Goal: Task Accomplishment & Management: Complete application form

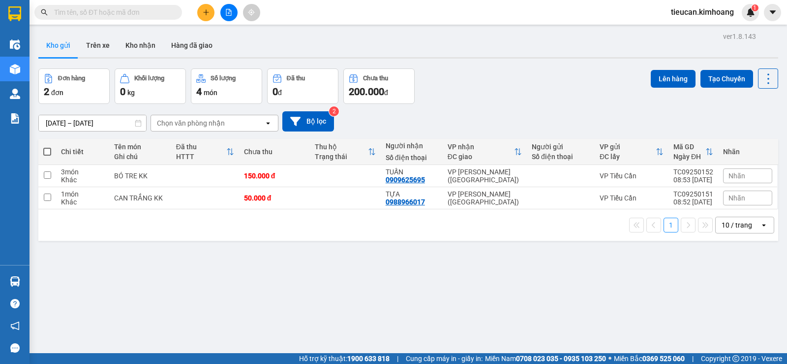
click at [43, 152] on span at bounding box center [47, 152] width 8 height 8
click at [47, 147] on input "checkbox" at bounding box center [47, 147] width 0 height 0
checkbox input "true"
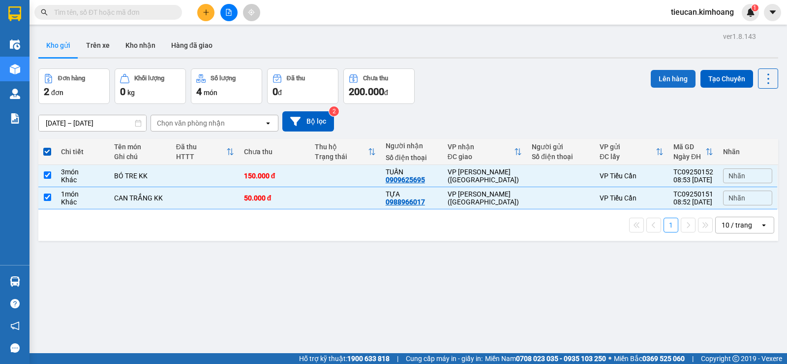
click at [669, 72] on button "Lên hàng" at bounding box center [673, 79] width 45 height 18
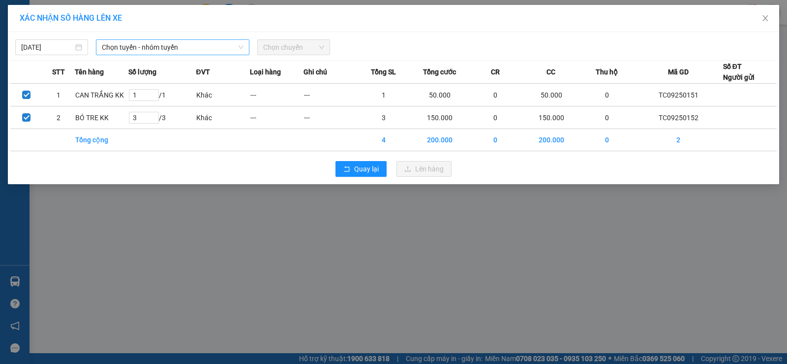
click at [213, 43] on span "Chọn tuyến - nhóm tuyến" at bounding box center [173, 47] width 142 height 15
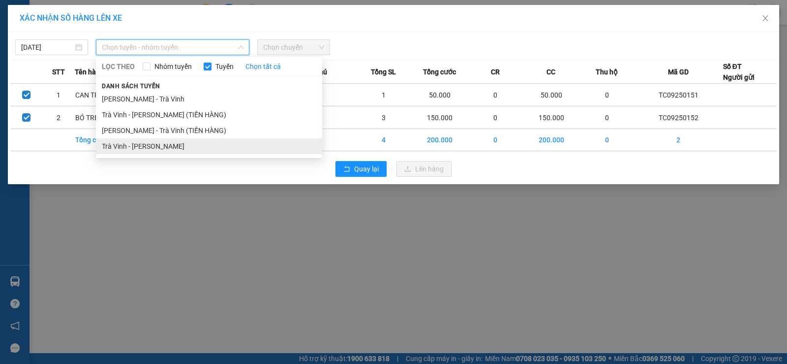
click at [183, 143] on li "Trà Vinh - Hồ Chí Minh" at bounding box center [209, 146] width 226 height 16
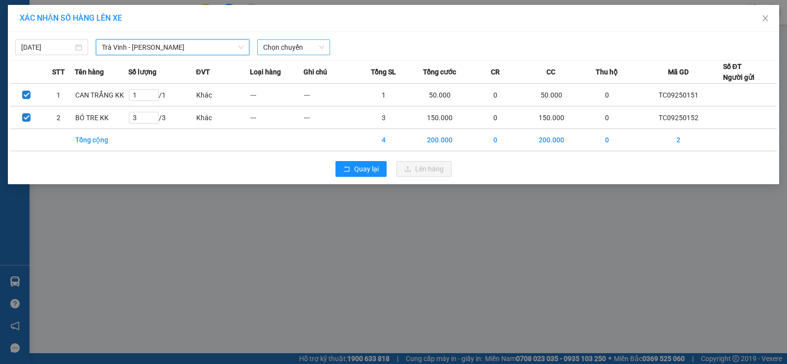
click at [310, 46] on span "Chọn chuyến" at bounding box center [293, 47] width 61 height 15
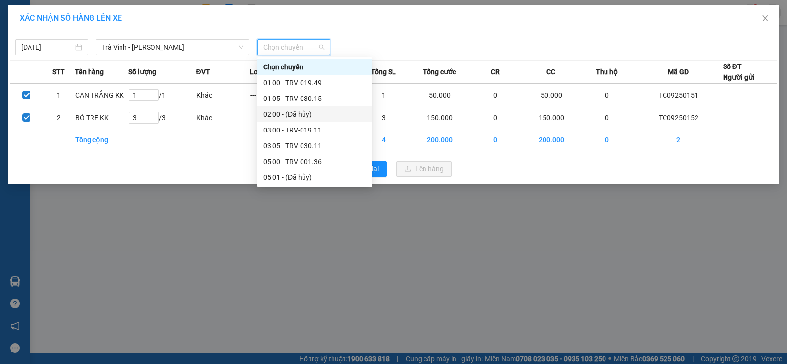
scroll to position [148, 0]
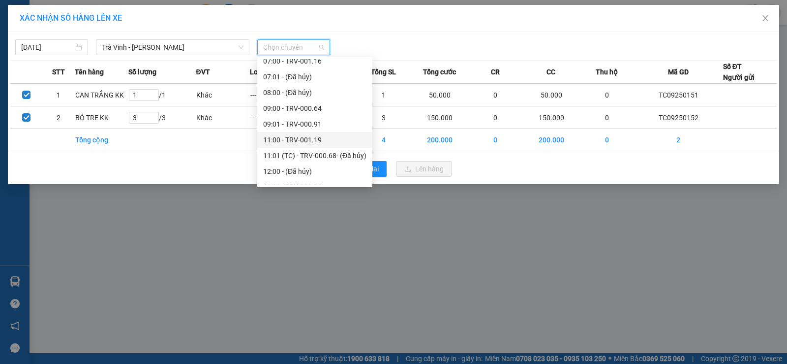
click at [311, 139] on div "11:00 - TRV-001.19" at bounding box center [314, 139] width 103 height 11
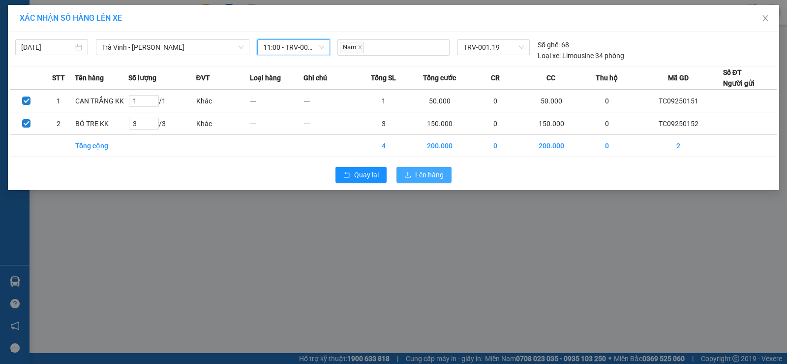
click at [433, 175] on span "Lên hàng" at bounding box center [429, 174] width 29 height 11
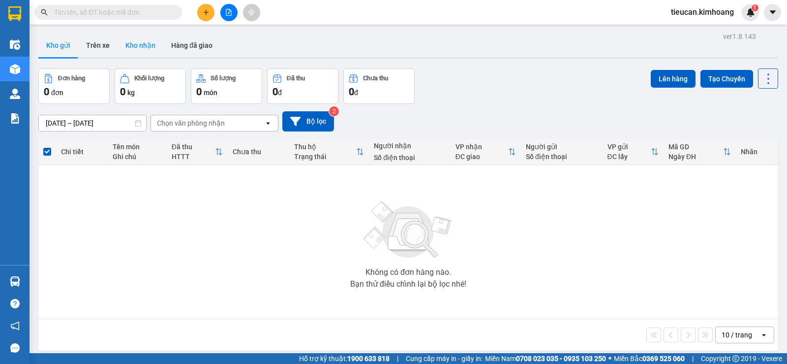
click at [141, 48] on button "Kho nhận" at bounding box center [141, 45] width 46 height 24
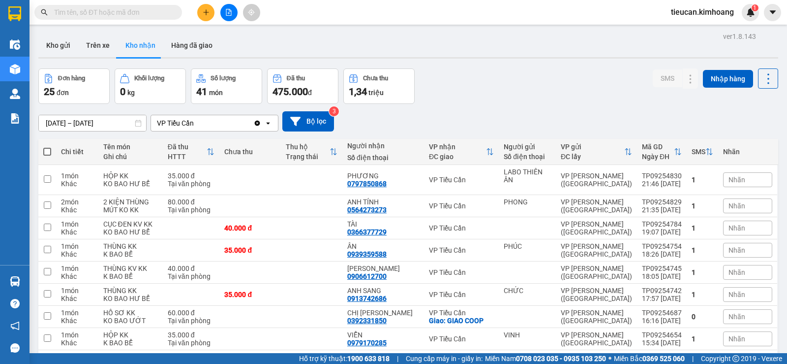
scroll to position [49, 0]
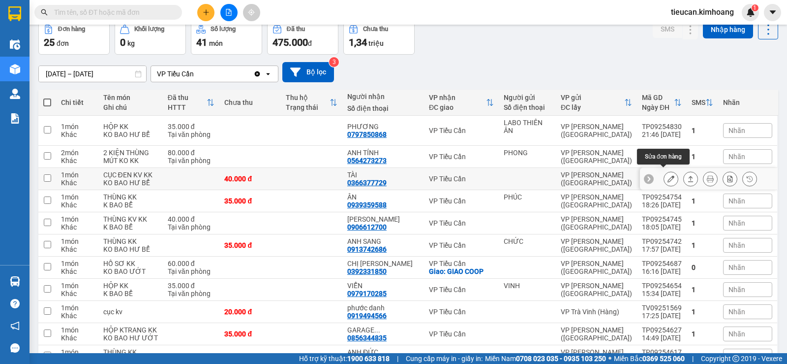
click at [668, 178] on icon at bounding box center [671, 178] width 7 height 7
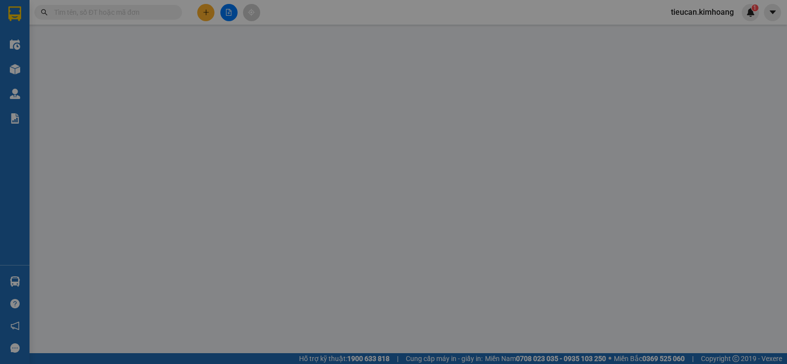
type input "0366377729"
type input "TÀI"
type input "40.000"
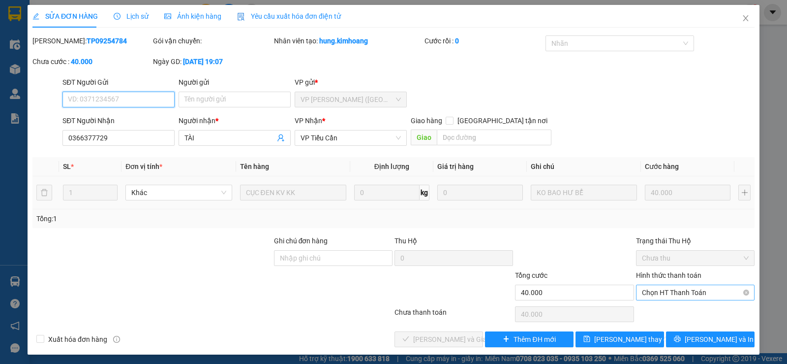
click at [665, 285] on span "Chọn HT Thanh Toán" at bounding box center [695, 292] width 107 height 15
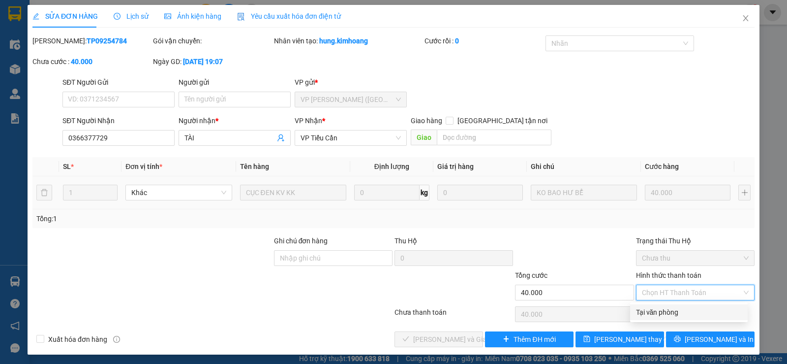
click at [664, 313] on div "Tại văn phòng" at bounding box center [689, 312] width 106 height 11
type input "0"
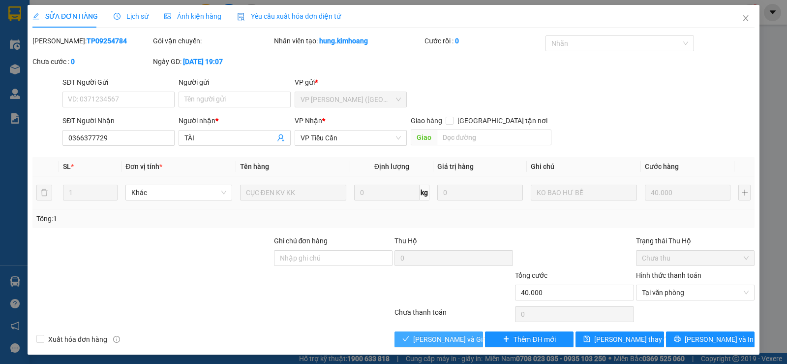
click at [457, 343] on span "Lưu và Giao hàng" at bounding box center [460, 339] width 94 height 11
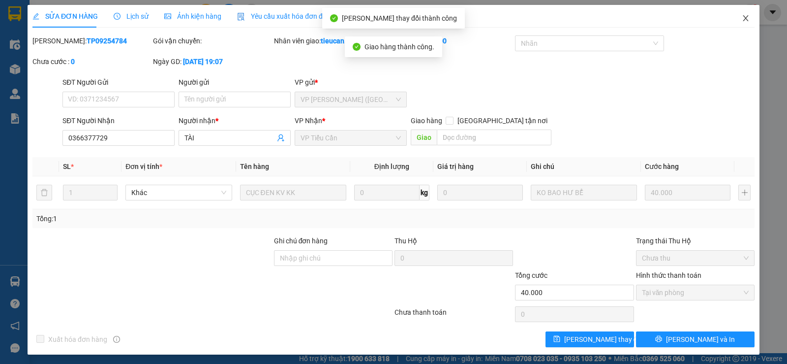
click at [742, 18] on icon "close" at bounding box center [746, 18] width 8 height 8
click at [736, 18] on span "tieucan.kimhoang" at bounding box center [702, 12] width 79 height 12
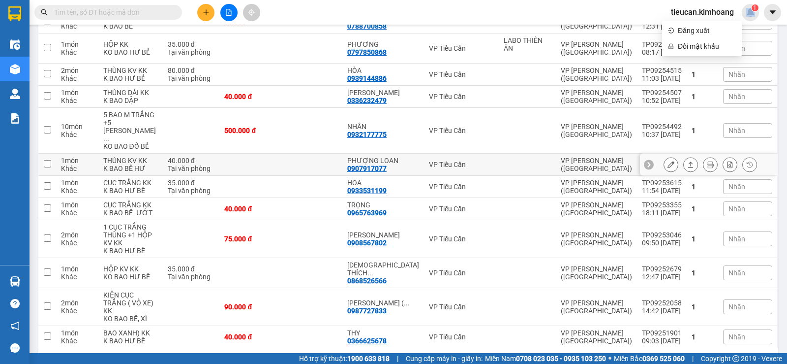
scroll to position [510, 0]
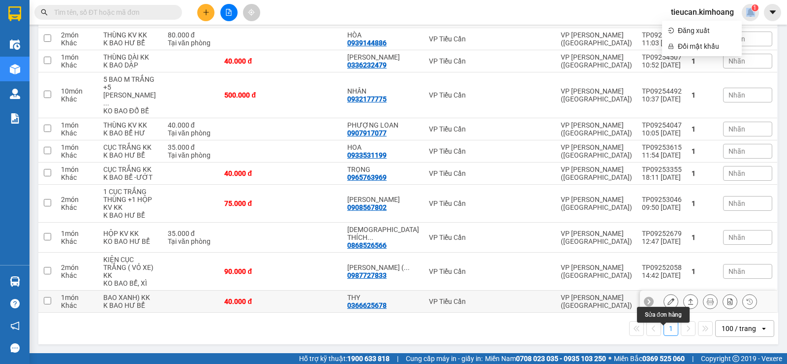
click at [668, 302] on button at bounding box center [671, 301] width 14 height 17
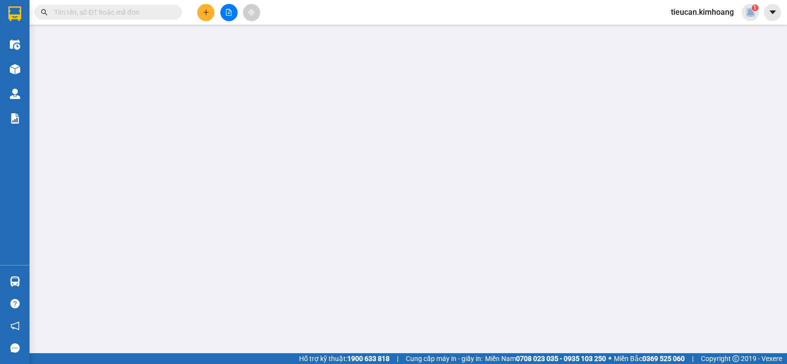
type input "0366625678"
type input "THY"
type input "40.000"
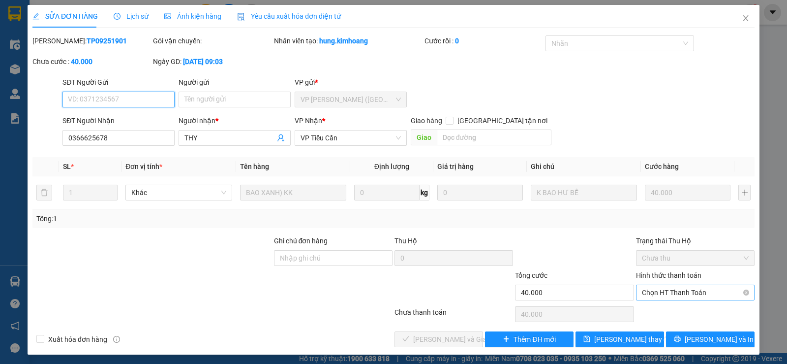
click at [667, 297] on span "Chọn HT Thanh Toán" at bounding box center [695, 292] width 107 height 15
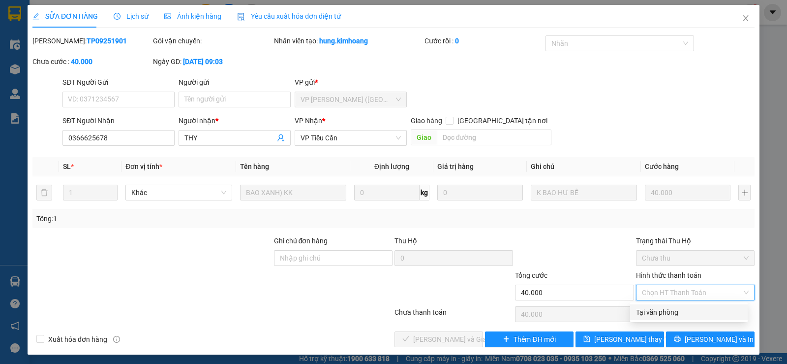
drag, startPoint x: 660, startPoint y: 309, endPoint x: 585, endPoint y: 313, distance: 74.9
click at [659, 310] on div "Tại văn phòng" at bounding box center [689, 312] width 106 height 11
type input "0"
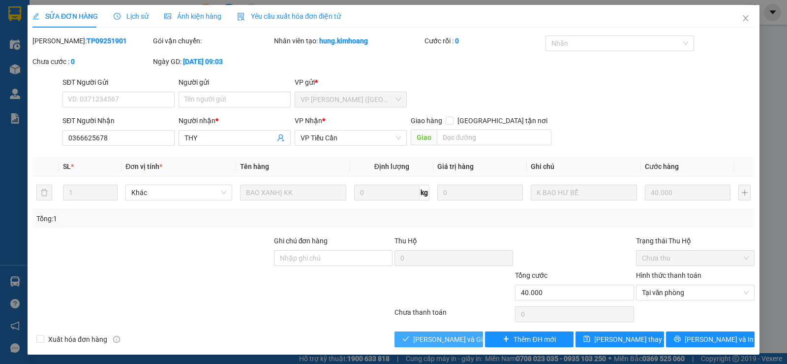
click at [470, 337] on button "Lưu và Giao hàng" at bounding box center [439, 339] width 89 height 16
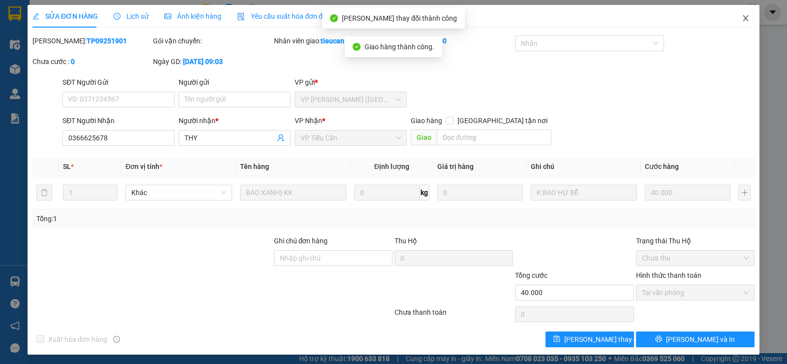
click at [742, 19] on icon "close" at bounding box center [746, 18] width 8 height 8
click at [737, 19] on div "tieucan.kimhoang 1" at bounding box center [711, 12] width 96 height 17
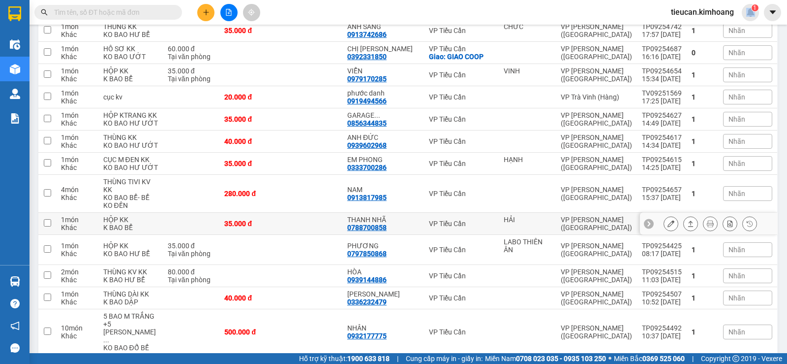
scroll to position [192, 0]
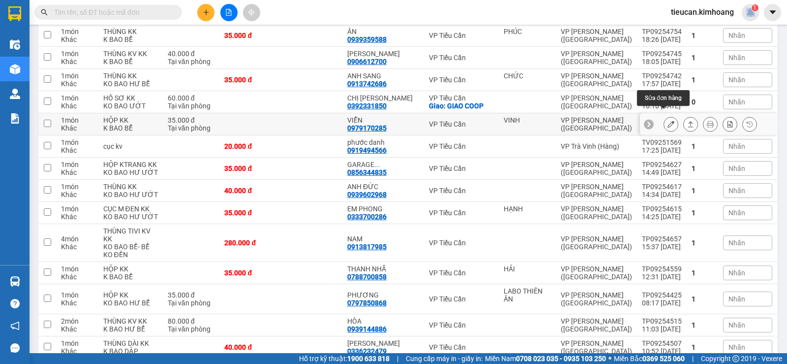
click at [668, 121] on icon at bounding box center [671, 124] width 7 height 7
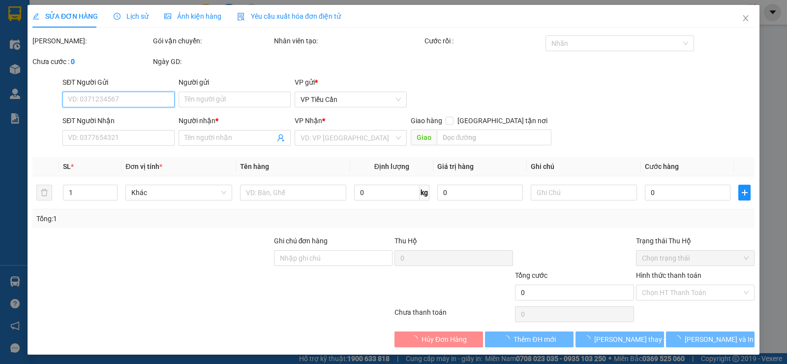
type input "VINH"
type input "0979170285"
type input "VIỄN"
type input "35.000"
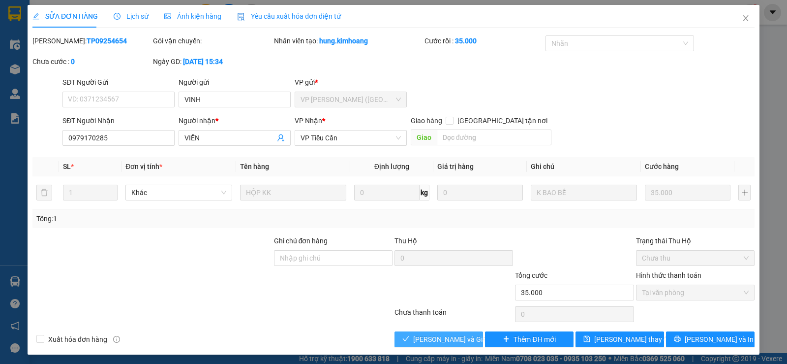
click at [431, 342] on span "Lưu và Giao hàng" at bounding box center [460, 339] width 94 height 11
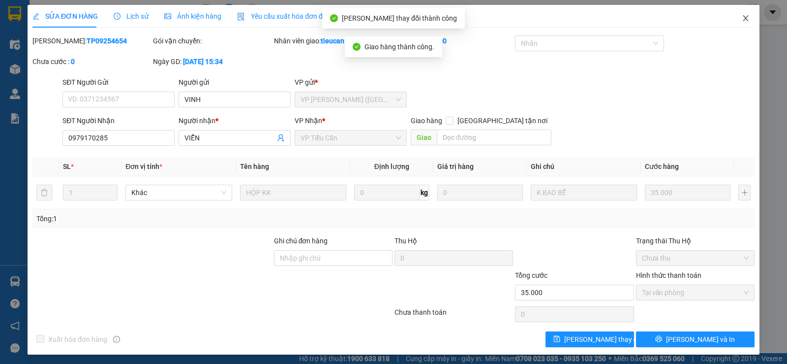
click at [742, 16] on icon "close" at bounding box center [746, 18] width 8 height 8
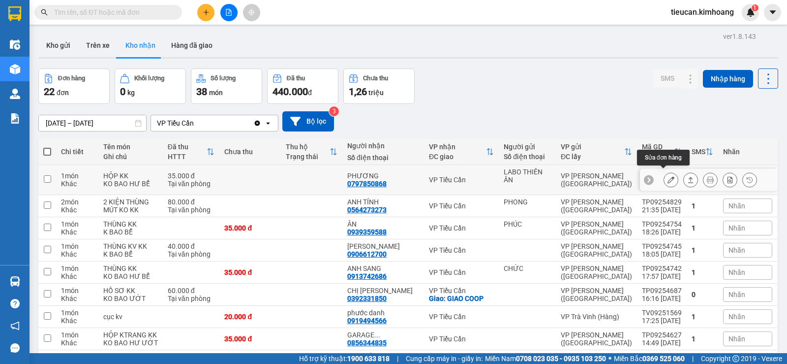
click at [668, 178] on icon at bounding box center [671, 179] width 7 height 7
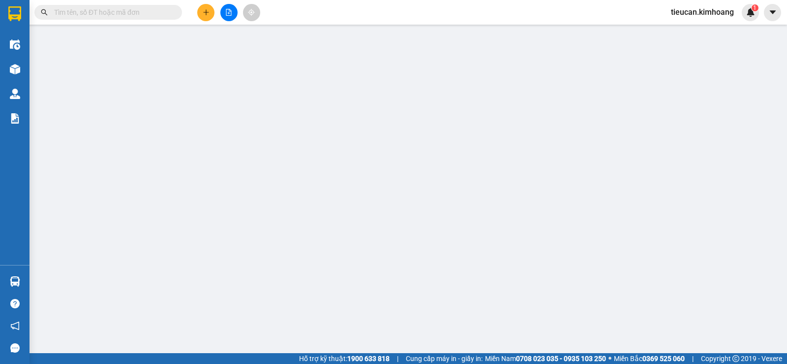
type input "LABO THIÊN ÂN"
type input "0797850868"
type input "PHƯƠNG"
type input "35.000"
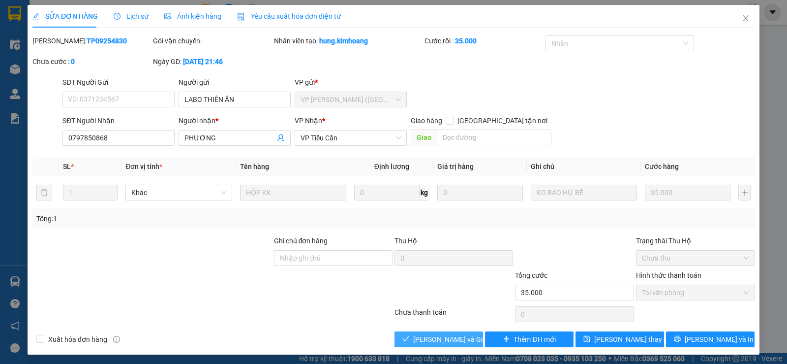
click at [464, 338] on span "Lưu và Giao hàng" at bounding box center [460, 339] width 94 height 11
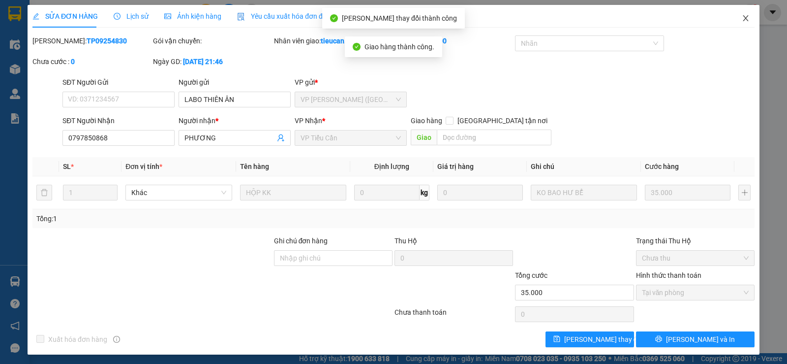
click at [743, 21] on icon "close" at bounding box center [745, 18] width 5 height 6
click at [738, 21] on div "tieucan.kimhoang 1" at bounding box center [711, 12] width 96 height 17
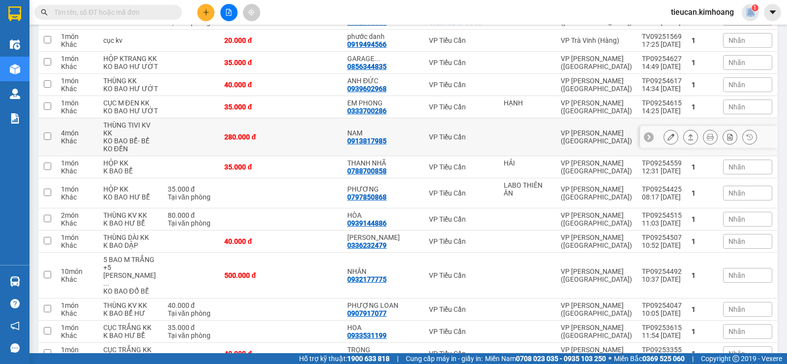
scroll to position [344, 0]
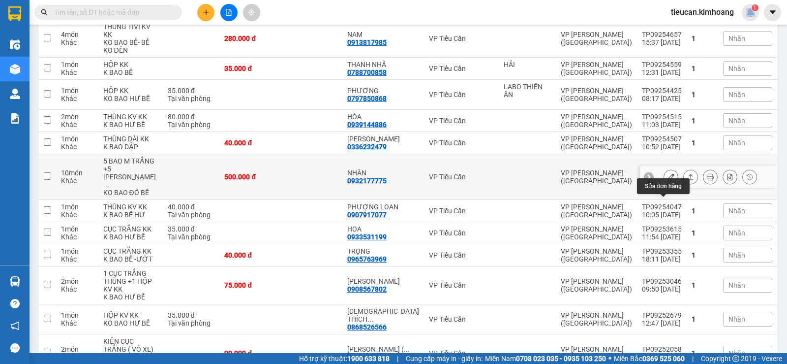
click at [668, 185] on button at bounding box center [671, 176] width 14 height 17
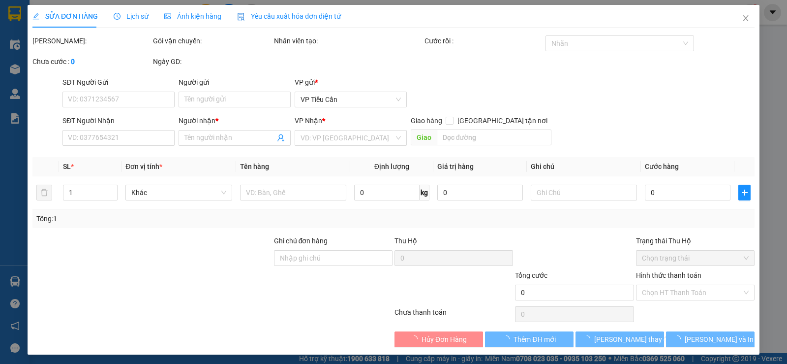
type input "0932177775"
type input "NHÂN"
type input "500.000"
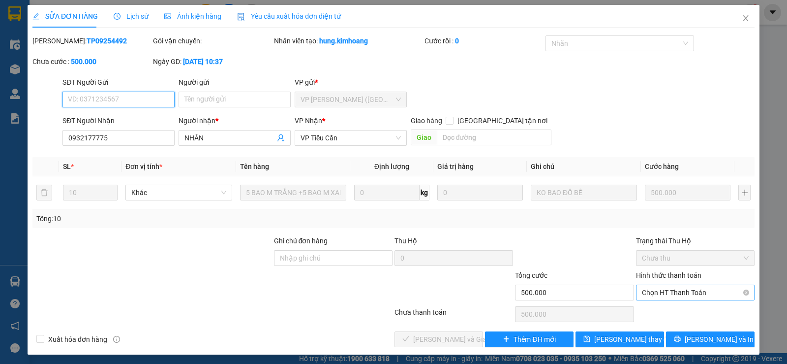
click at [658, 290] on span "Chọn HT Thanh Toán" at bounding box center [695, 292] width 107 height 15
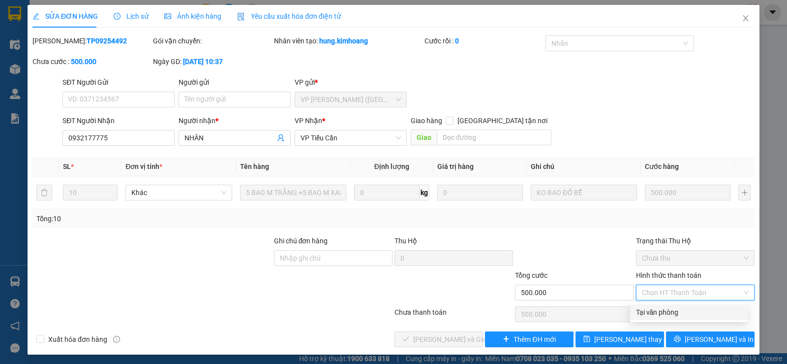
click at [652, 314] on div "Tại văn phòng" at bounding box center [689, 312] width 106 height 11
type input "0"
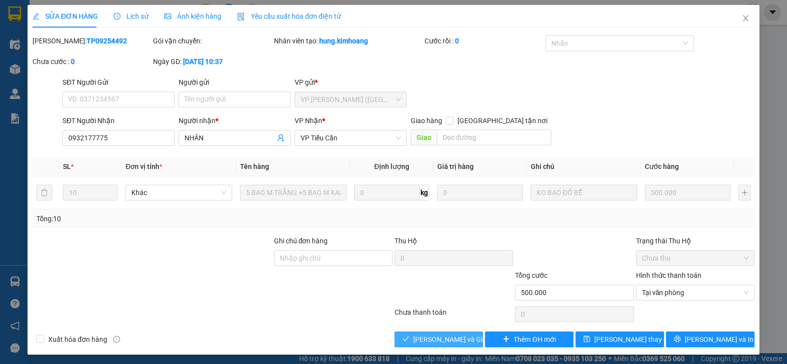
click at [426, 341] on span "Lưu và Giao hàng" at bounding box center [460, 339] width 94 height 11
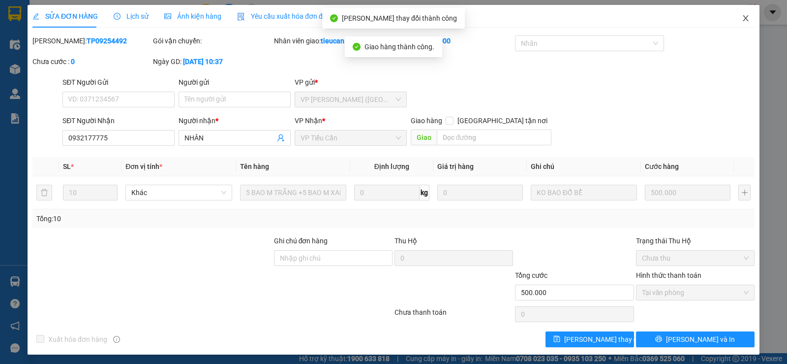
click at [742, 20] on icon "close" at bounding box center [746, 18] width 8 height 8
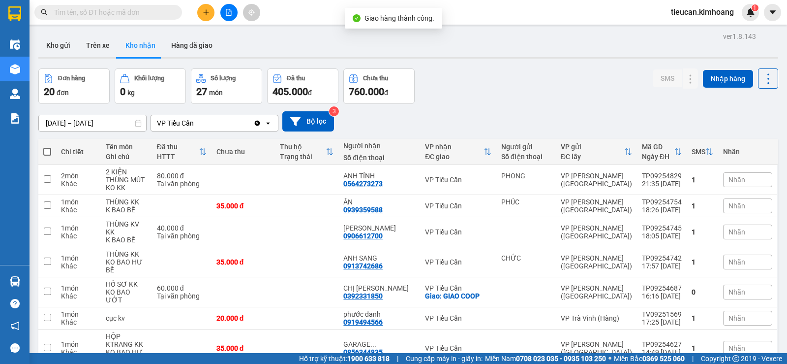
scroll to position [98, 0]
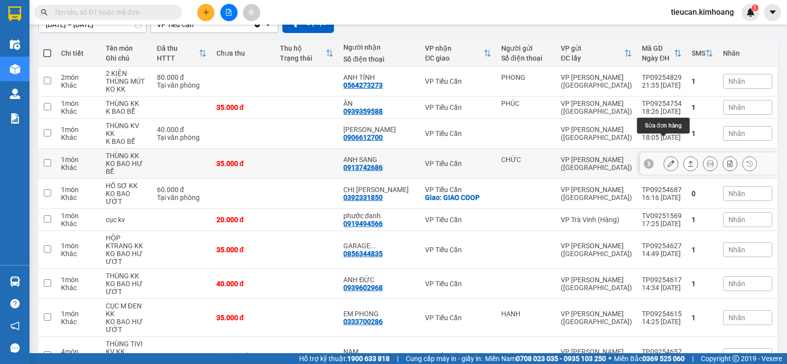
click at [669, 155] on button at bounding box center [671, 163] width 14 height 17
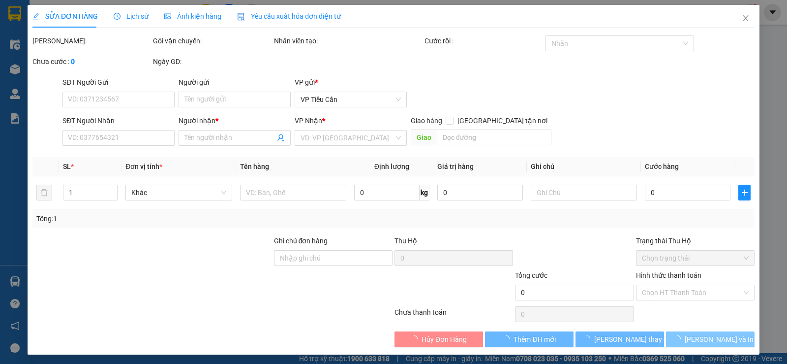
type input "CHỨC"
type input "0913742686"
type input "ANH SANG"
type input "35.000"
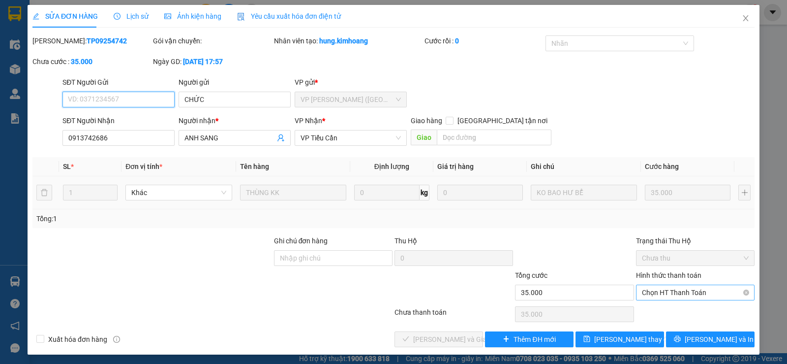
click at [677, 288] on span "Chọn HT Thanh Toán" at bounding box center [695, 292] width 107 height 15
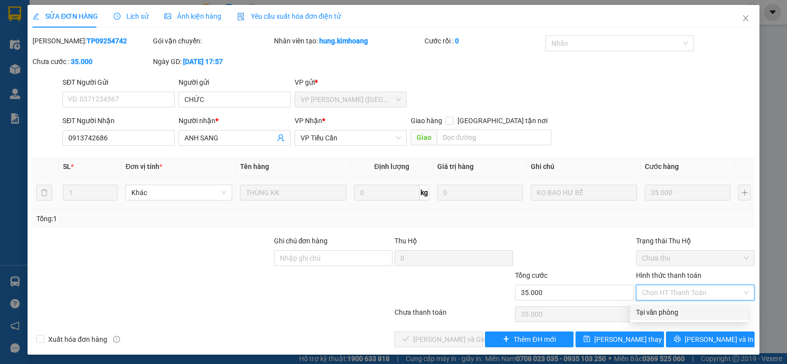
click at [664, 308] on div "Tại văn phòng" at bounding box center [689, 312] width 106 height 11
type input "0"
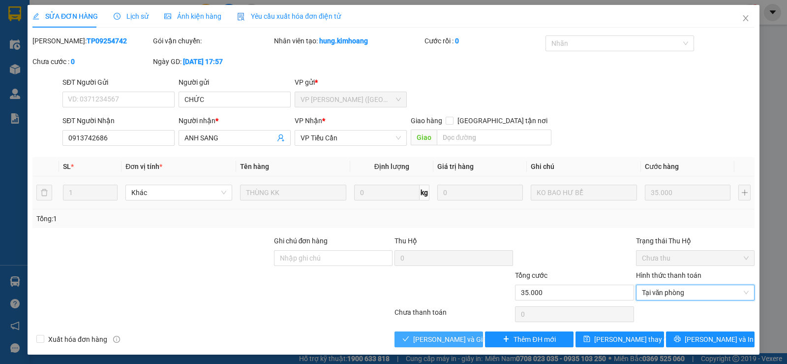
click at [413, 337] on span "Lưu và Giao hàng" at bounding box center [460, 339] width 94 height 11
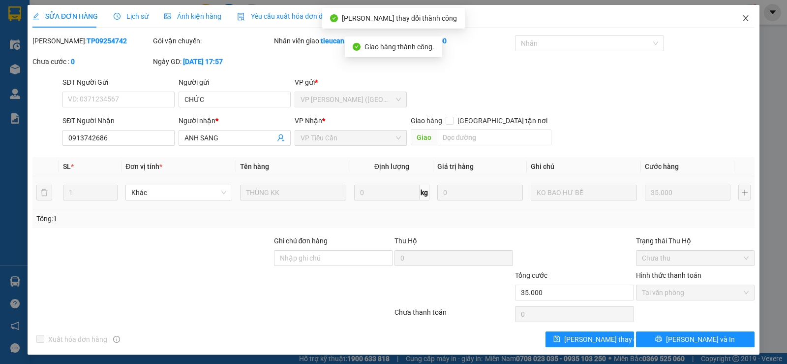
click at [742, 16] on icon "close" at bounding box center [746, 18] width 8 height 8
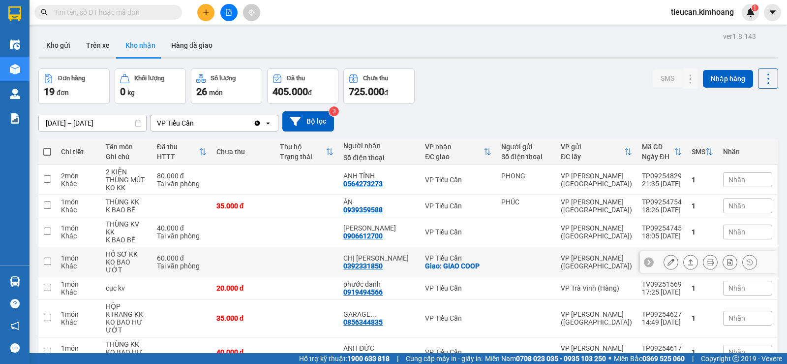
scroll to position [49, 0]
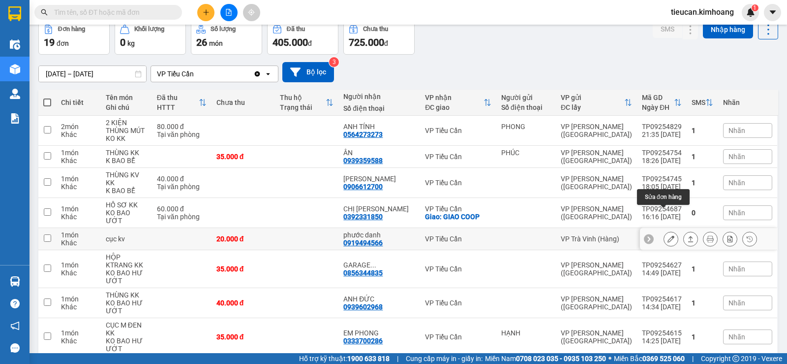
click at [668, 235] on icon at bounding box center [671, 238] width 7 height 7
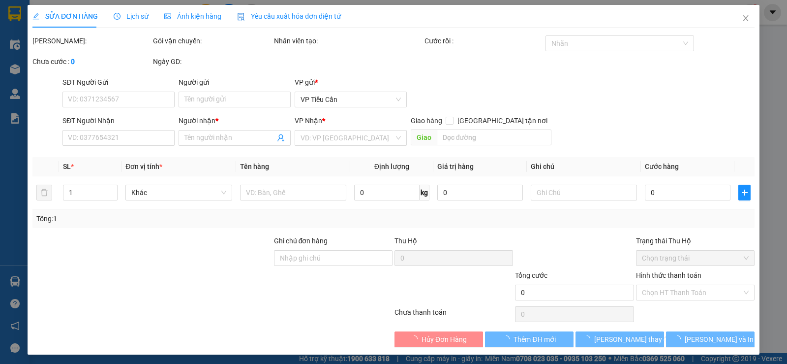
type input "0919494566"
type input "phước danh"
type input "20.000"
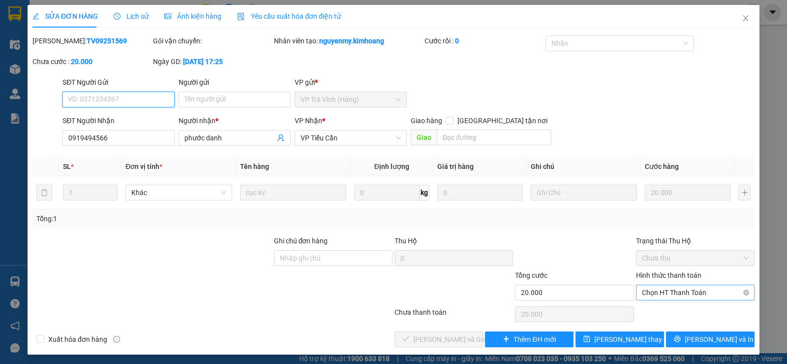
click at [682, 289] on span "Chọn HT Thanh Toán" at bounding box center [695, 292] width 107 height 15
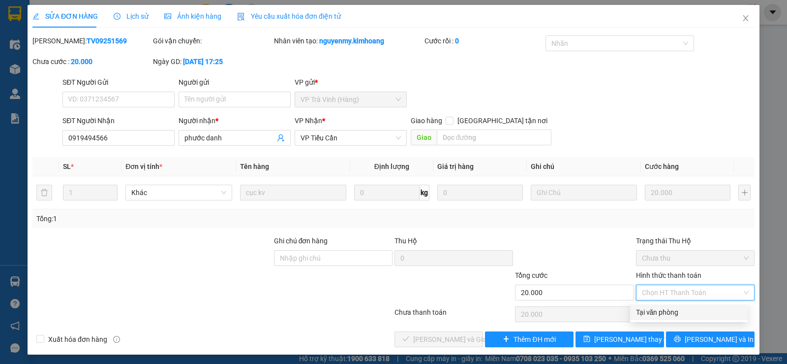
drag, startPoint x: 646, startPoint y: 308, endPoint x: 631, endPoint y: 320, distance: 18.5
click at [646, 309] on div "Tại văn phòng" at bounding box center [689, 312] width 106 height 11
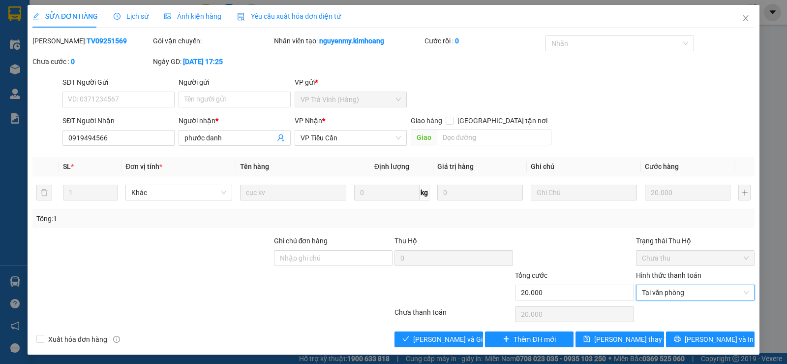
type input "0"
click at [415, 340] on span "Lưu và Giao hàng" at bounding box center [460, 339] width 94 height 11
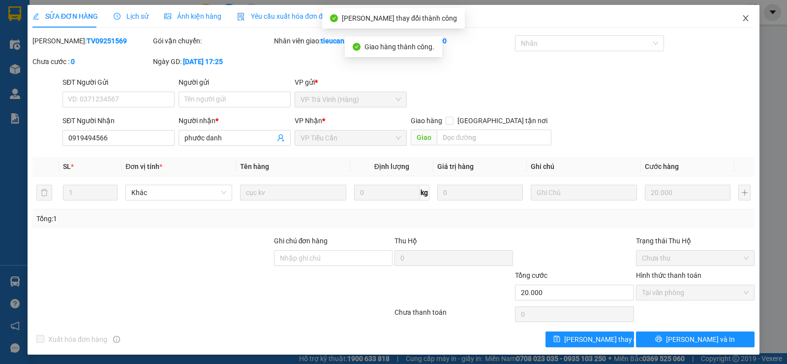
click at [742, 16] on icon "close" at bounding box center [746, 18] width 8 height 8
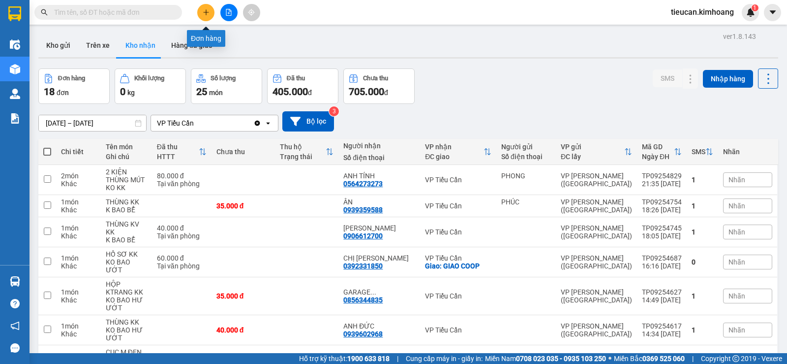
click at [203, 16] on button at bounding box center [205, 12] width 17 height 17
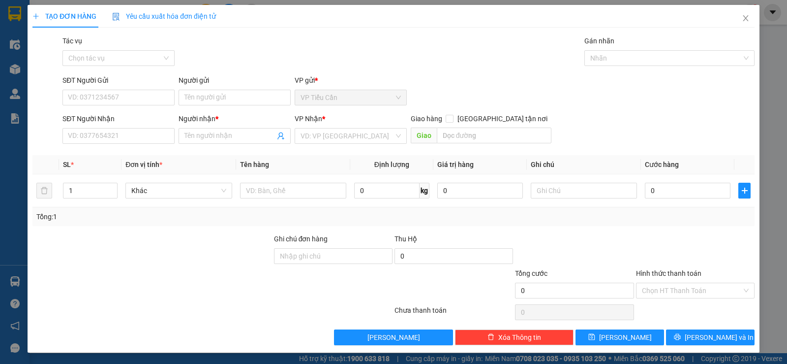
click at [9, 149] on div "TẠO ĐƠN HÀNG Yêu cầu xuất hóa đơn điện tử Transit Pickup Surcharge Ids Transit …" at bounding box center [393, 182] width 787 height 364
click at [743, 19] on icon "close" at bounding box center [745, 18] width 5 height 6
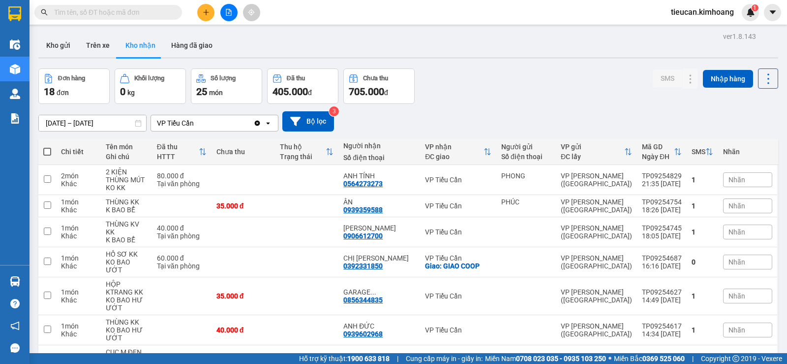
click at [150, 13] on input "text" at bounding box center [112, 12] width 116 height 11
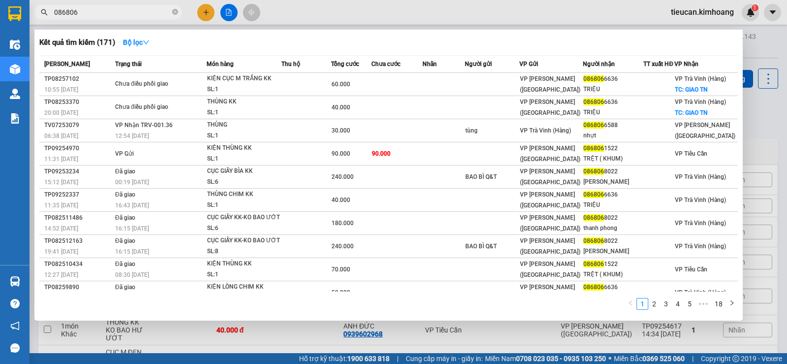
type input "0868061"
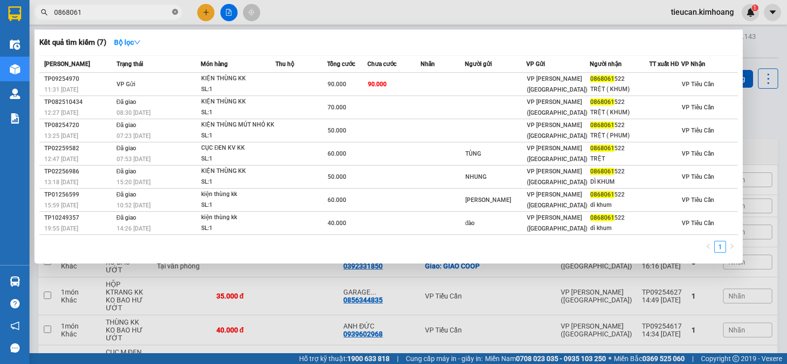
click at [175, 12] on icon "close-circle" at bounding box center [175, 12] width 6 height 6
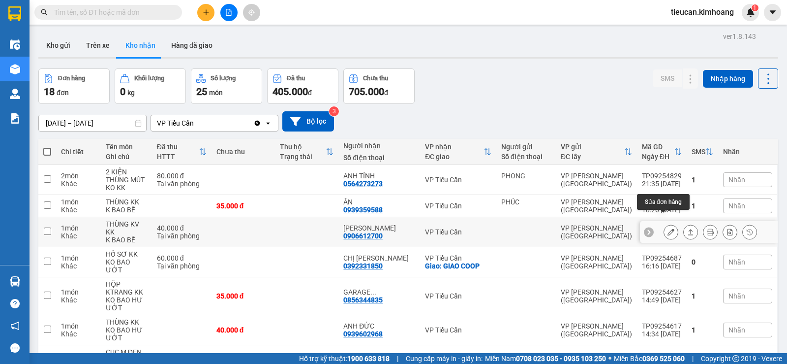
click at [668, 228] on icon at bounding box center [671, 231] width 7 height 7
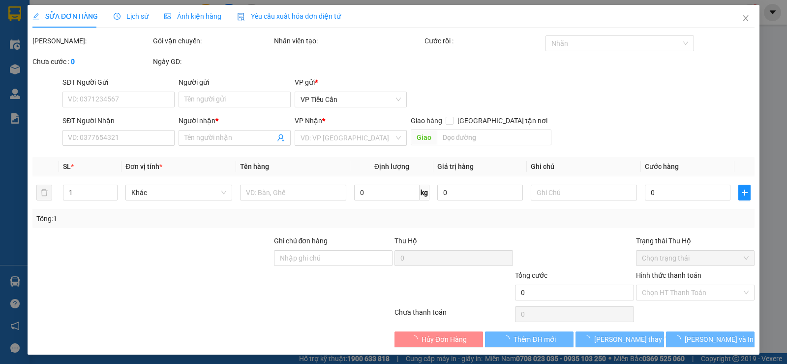
type input "0906612700"
type input "THÁI TUẤN"
type input "40.000"
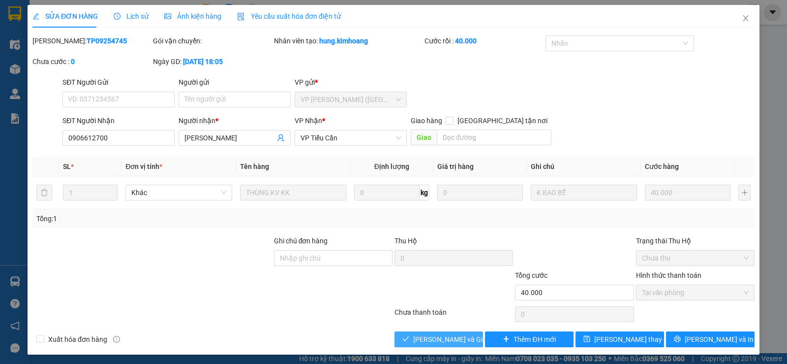
click at [443, 336] on span "Lưu và Giao hàng" at bounding box center [460, 339] width 94 height 11
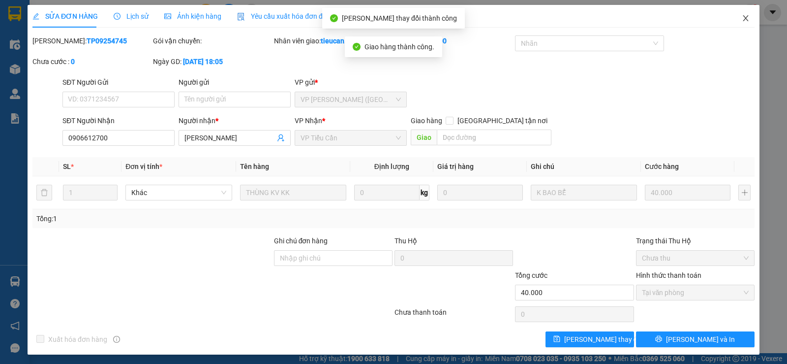
click at [742, 18] on icon "close" at bounding box center [746, 18] width 8 height 8
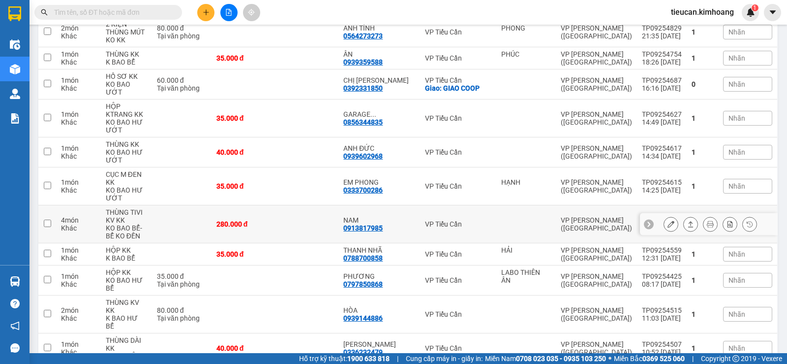
scroll to position [197, 0]
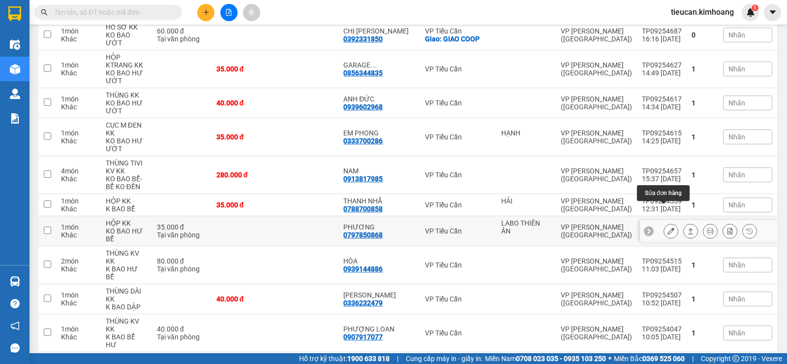
click at [664, 222] on button at bounding box center [671, 230] width 14 height 17
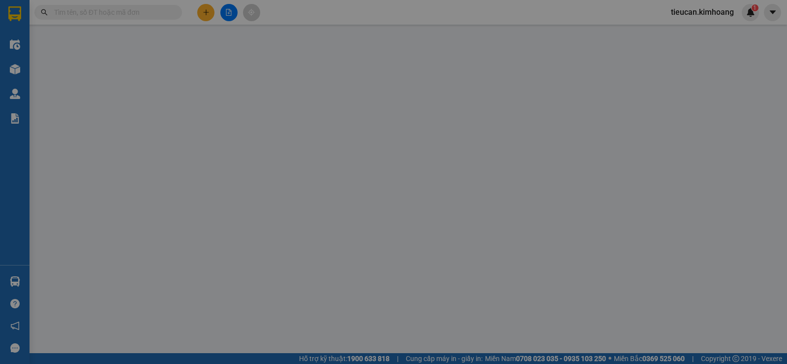
type input "LABO THIÊN ÂN"
type input "0797850868"
type input "PHƯƠNG"
type input "35.000"
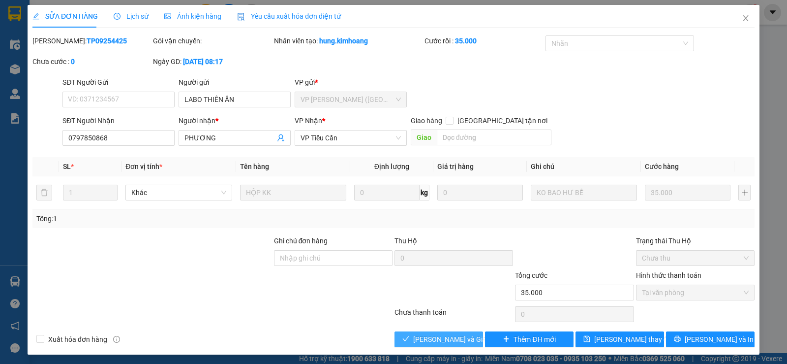
click at [461, 336] on span "Lưu và Giao hàng" at bounding box center [460, 339] width 94 height 11
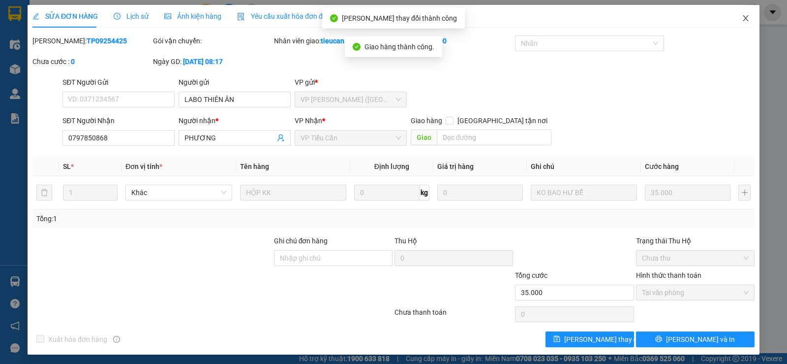
click at [742, 19] on icon "close" at bounding box center [746, 18] width 8 height 8
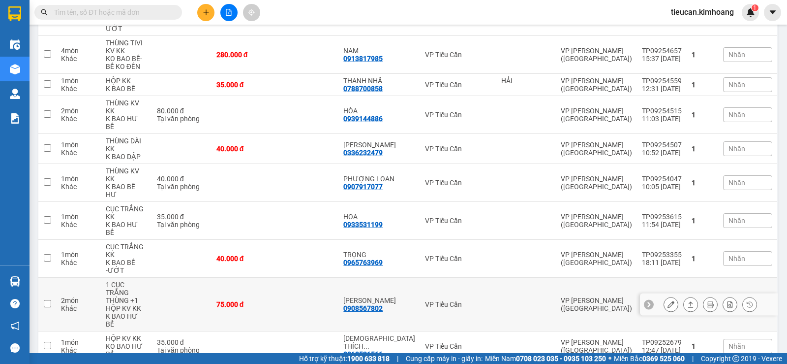
scroll to position [169, 0]
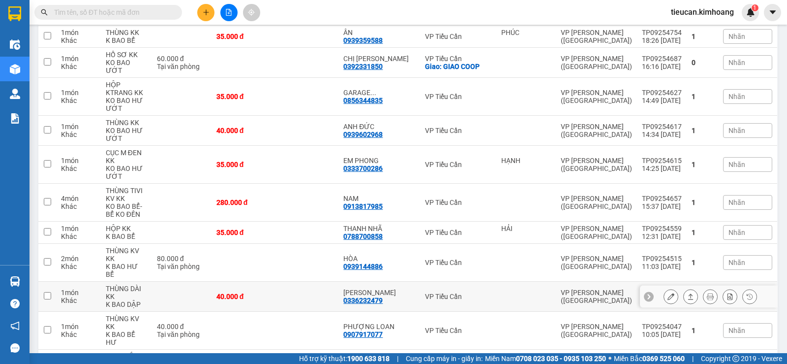
click at [672, 289] on div at bounding box center [710, 296] width 93 height 15
click at [668, 293] on icon at bounding box center [671, 296] width 7 height 7
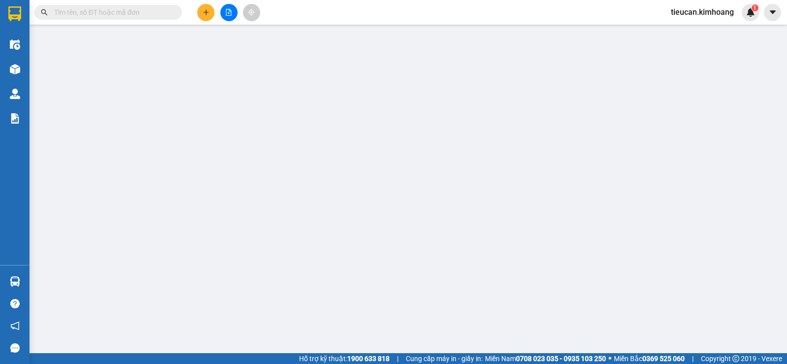
type input "0336232479"
type input "LINH LÊ"
type input "40.000"
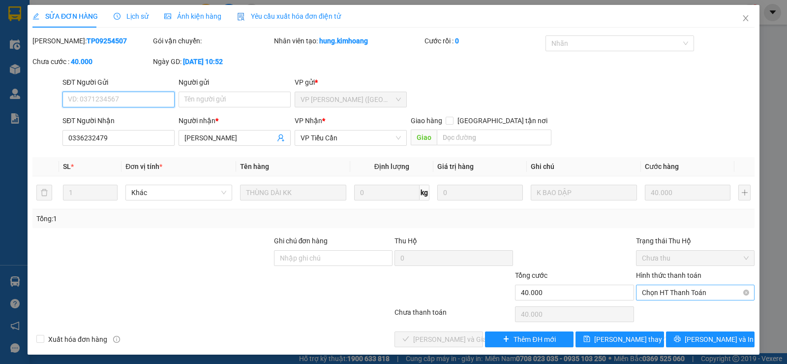
click at [700, 296] on span "Chọn HT Thanh Toán" at bounding box center [695, 292] width 107 height 15
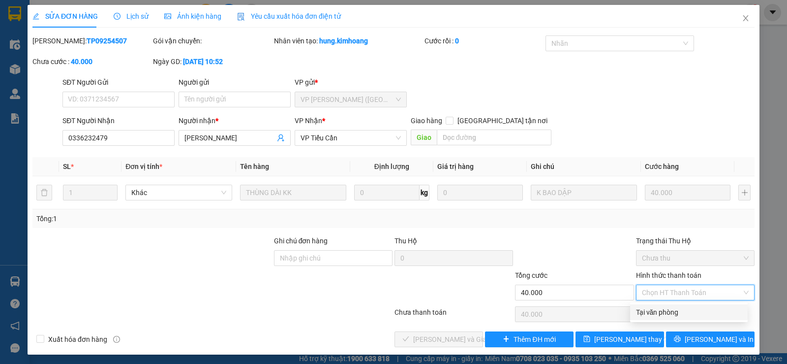
click at [666, 310] on div "Tại văn phòng" at bounding box center [689, 312] width 106 height 11
type input "0"
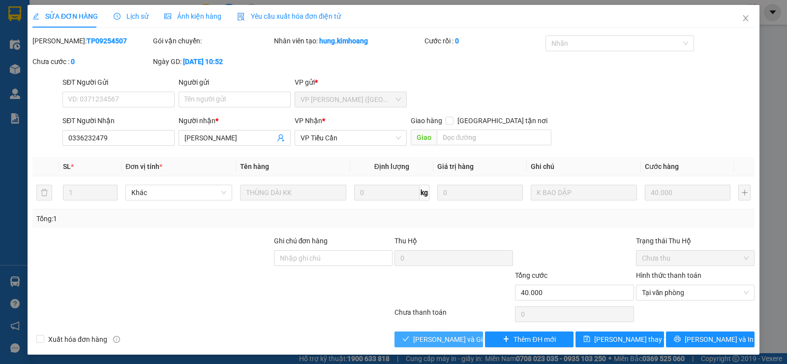
click at [433, 340] on span "Lưu và Giao hàng" at bounding box center [460, 339] width 94 height 11
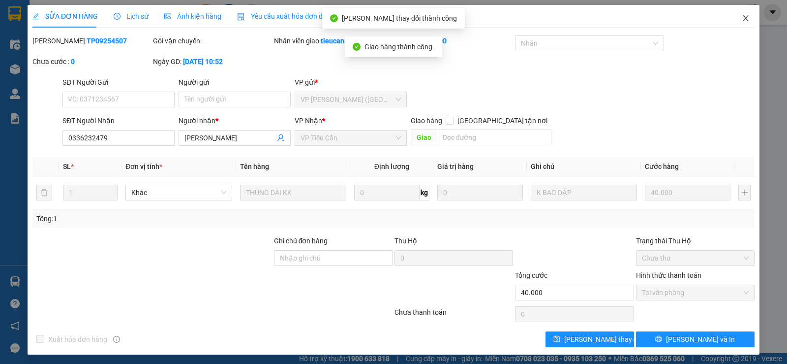
click at [735, 14] on span "Close" at bounding box center [746, 19] width 28 height 28
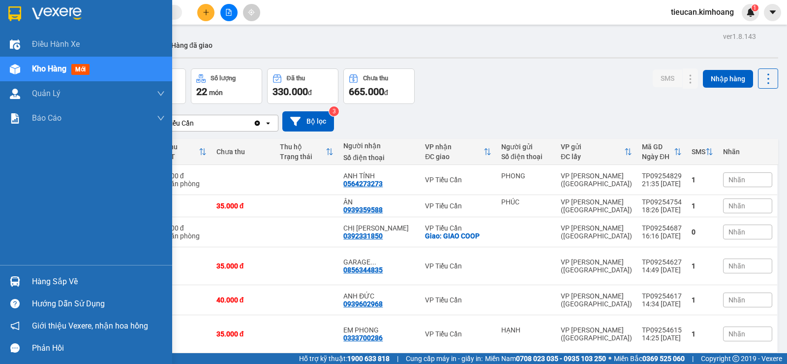
click at [45, 283] on div "Hàng sắp về" at bounding box center [98, 281] width 133 height 15
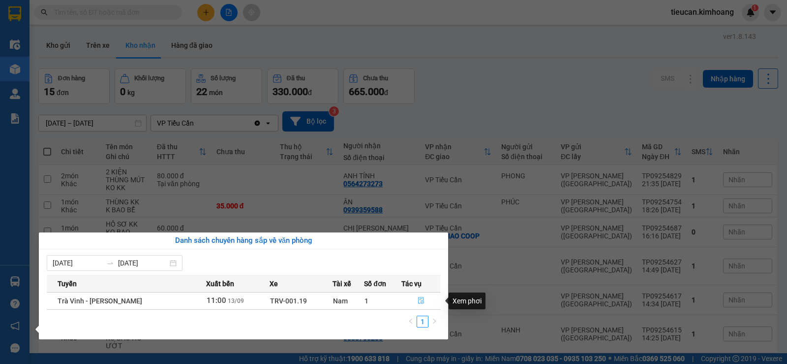
click at [419, 297] on icon "file-done" at bounding box center [421, 300] width 7 height 7
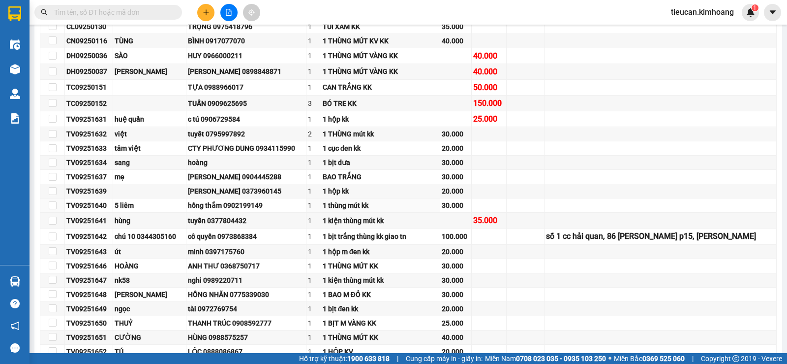
scroll to position [836, 0]
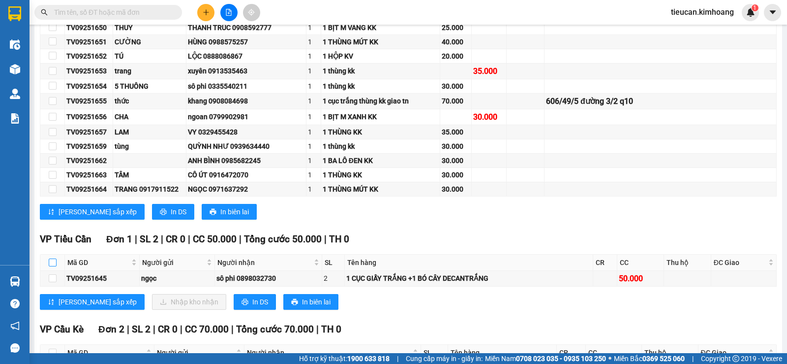
click at [53, 266] on input "checkbox" at bounding box center [53, 262] width 8 height 8
checkbox input "true"
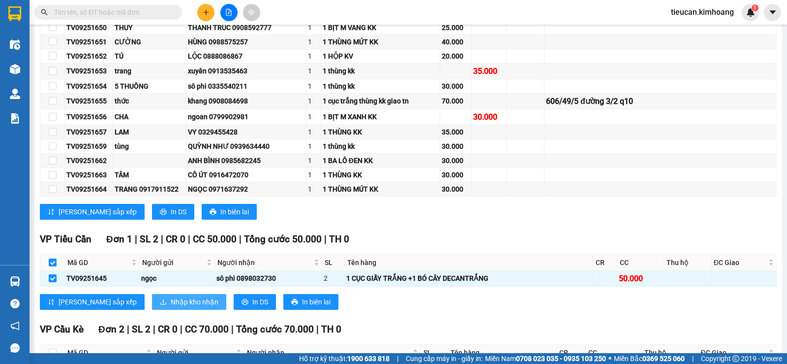
click at [171, 305] on span "Nhập kho nhận" at bounding box center [195, 301] width 48 height 11
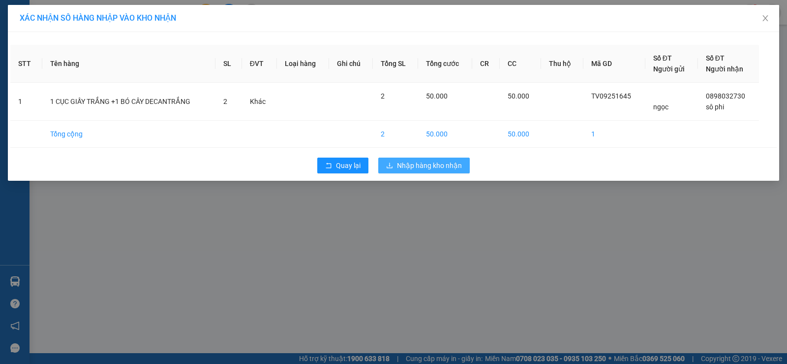
click at [399, 163] on span "Nhập hàng kho nhận" at bounding box center [429, 165] width 65 height 11
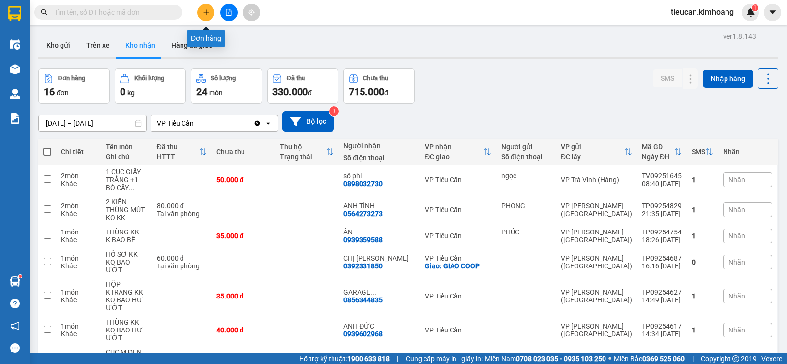
click at [210, 11] on button at bounding box center [205, 12] width 17 height 17
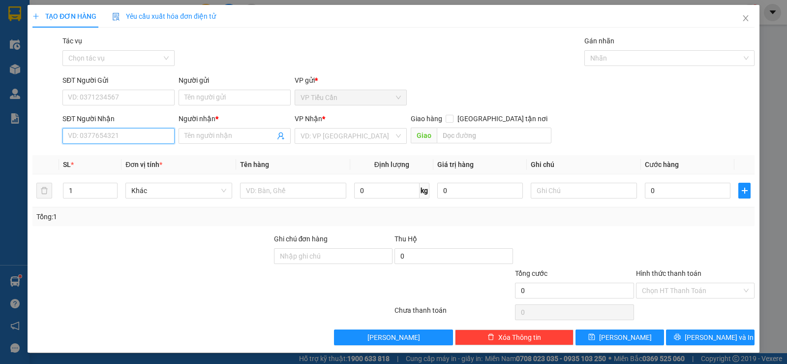
click at [147, 137] on input "SĐT Người Nhận" at bounding box center [118, 136] width 112 height 16
type input "0972410042"
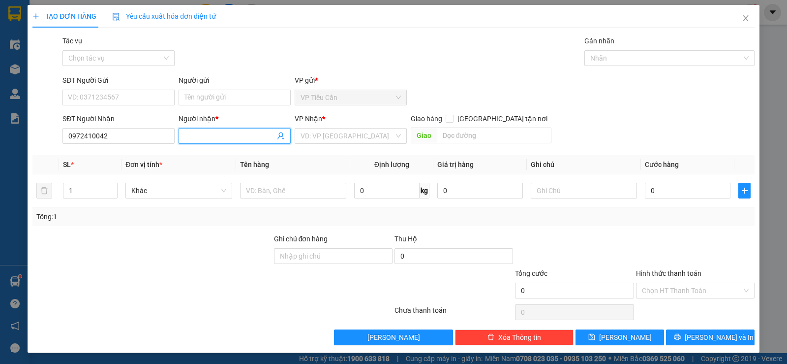
click at [193, 136] on input "Người nhận *" at bounding box center [230, 135] width 91 height 11
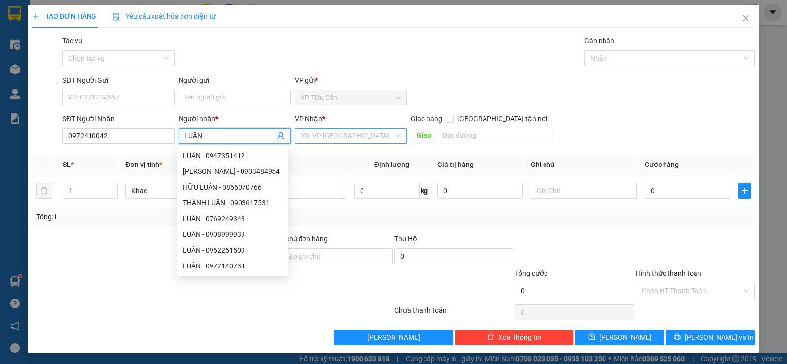
type input "LUÂN"
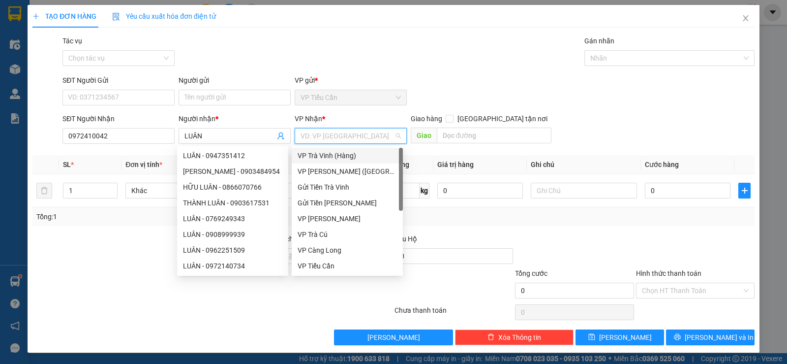
click at [332, 140] on input "search" at bounding box center [347, 135] width 93 height 15
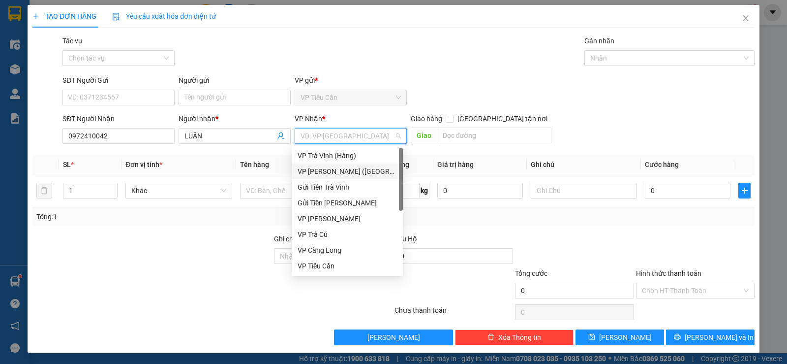
click at [335, 171] on div "VP [PERSON_NAME] ([GEOGRAPHIC_DATA])" at bounding box center [347, 171] width 99 height 11
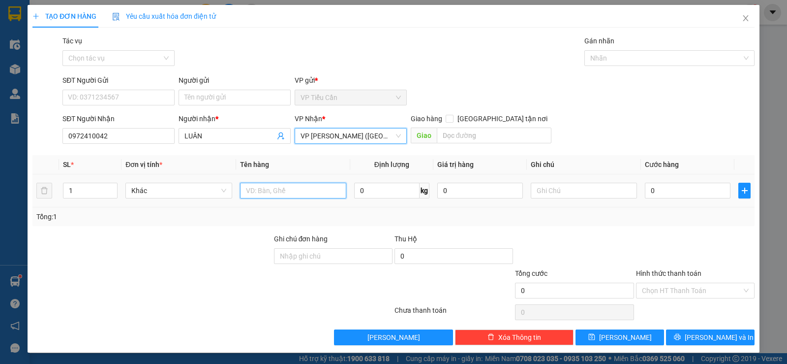
click at [273, 190] on input "text" at bounding box center [293, 191] width 106 height 16
type input "BỊCH M VÀNG KK"
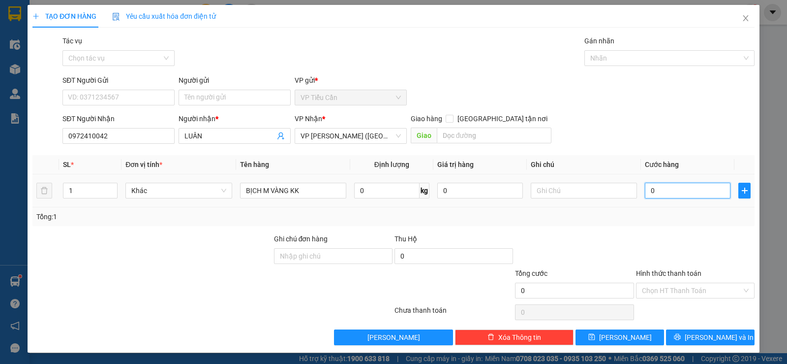
click at [645, 188] on input "0" at bounding box center [688, 191] width 86 height 16
type input "3"
type input "35"
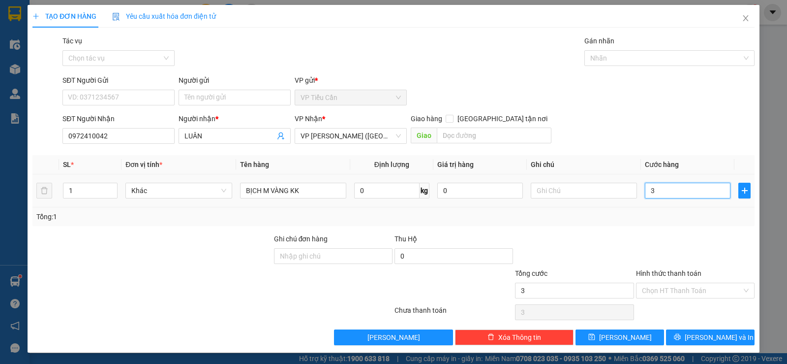
type input "35"
type input "35.000"
click at [591, 244] on div at bounding box center [574, 250] width 121 height 34
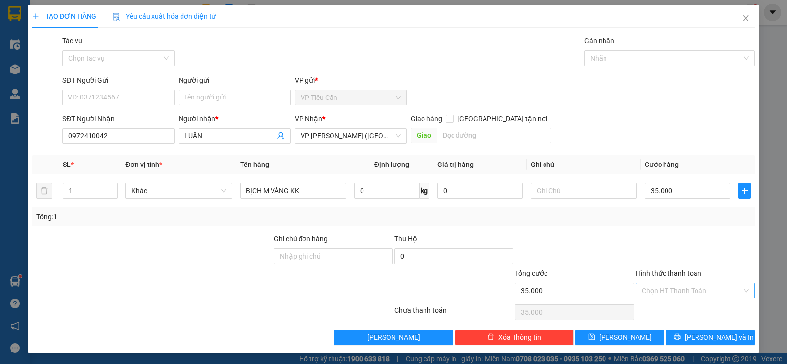
click at [689, 290] on input "Hình thức thanh toán" at bounding box center [692, 290] width 100 height 15
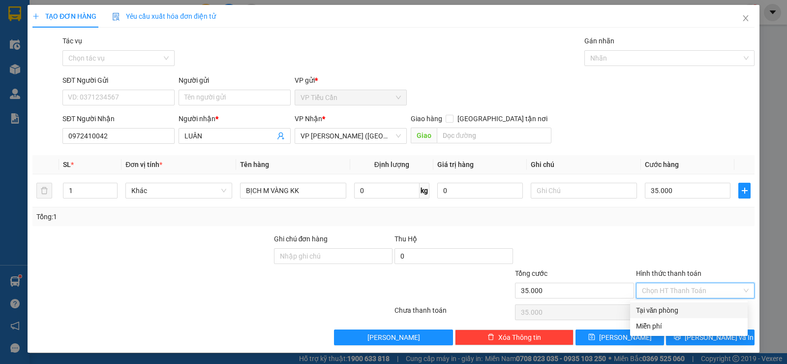
click at [682, 308] on div "Tại văn phòng" at bounding box center [689, 310] width 106 height 11
type input "0"
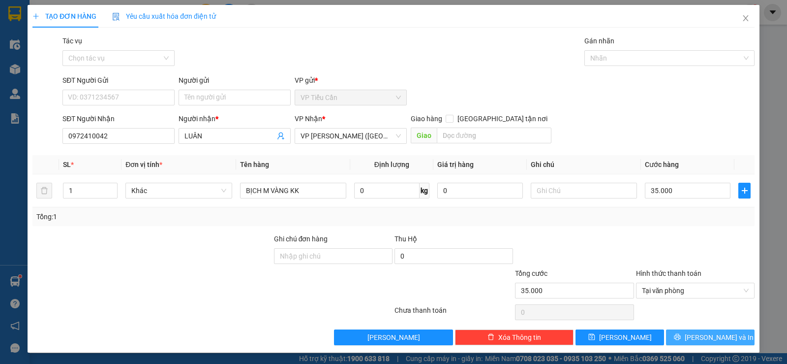
click at [707, 336] on span "Lưu và In" at bounding box center [719, 337] width 69 height 11
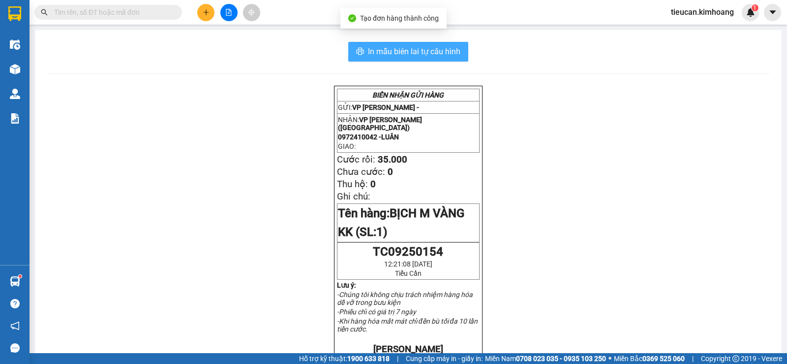
click at [408, 46] on span "In mẫu biên lai tự cấu hình" at bounding box center [414, 51] width 92 height 12
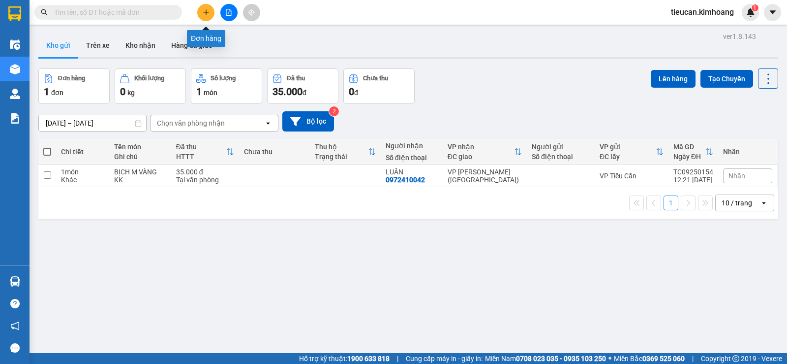
click at [212, 8] on button at bounding box center [205, 12] width 17 height 17
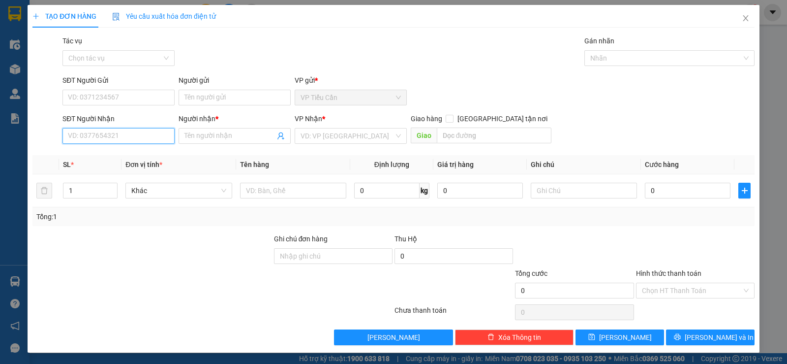
click at [132, 136] on input "SĐT Người Nhận" at bounding box center [118, 136] width 112 height 16
click at [113, 152] on div "0938821796 - thiên ân" at bounding box center [117, 155] width 99 height 11
type input "0938821796"
type input "[DEMOGRAPHIC_DATA]"
type input "35.000"
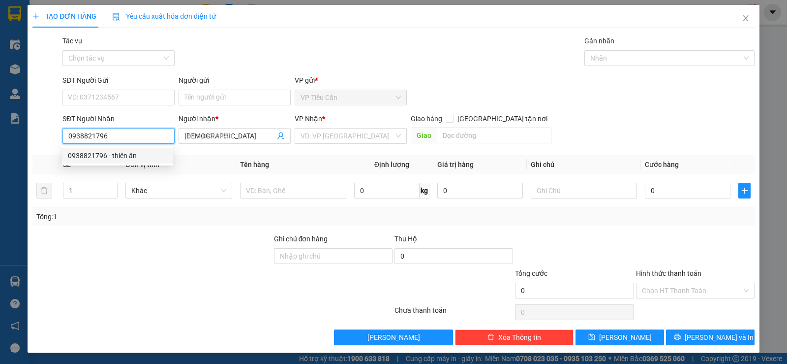
type input "35.000"
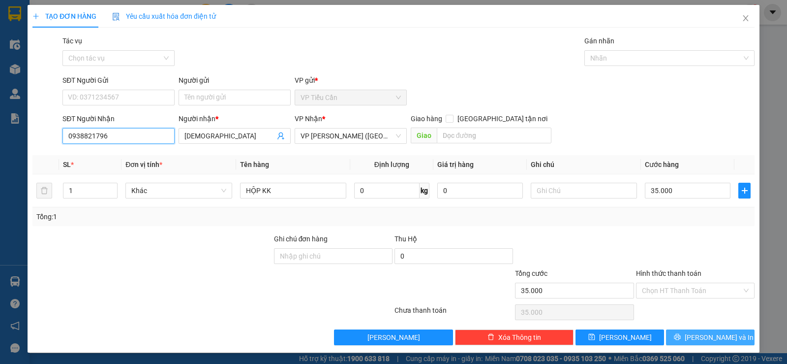
type input "0938821796"
click at [714, 338] on span "Lưu và In" at bounding box center [719, 337] width 69 height 11
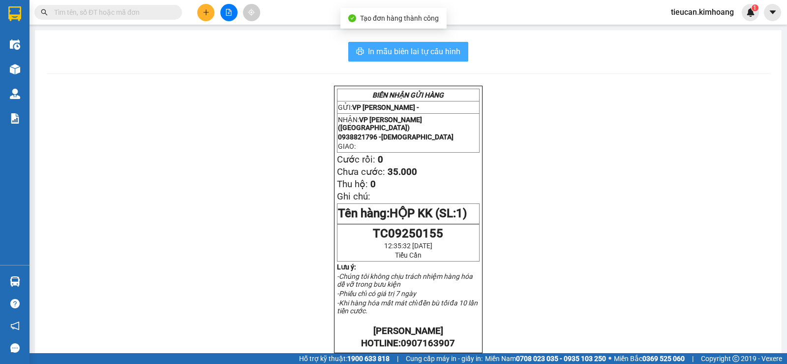
click at [405, 55] on span "In mẫu biên lai tự cấu hình" at bounding box center [414, 51] width 92 height 12
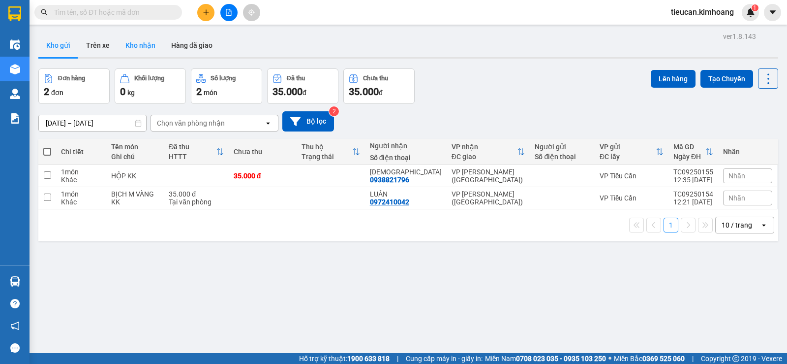
click at [135, 45] on button "Kho nhận" at bounding box center [141, 45] width 46 height 24
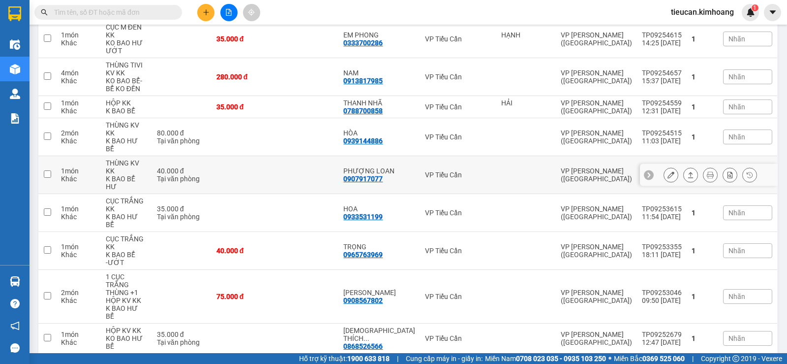
scroll to position [30, 0]
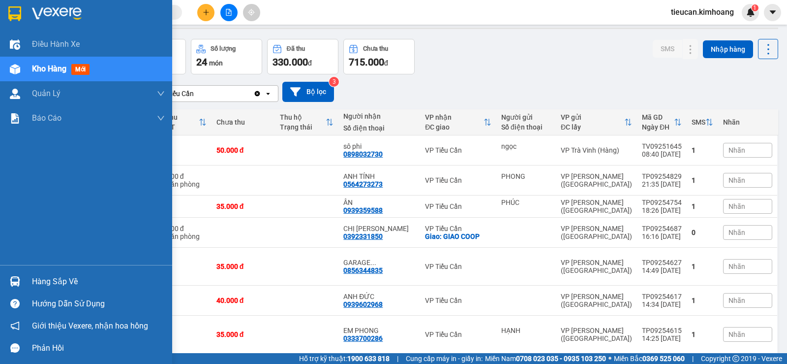
click at [47, 277] on div "Hàng sắp về" at bounding box center [98, 281] width 133 height 15
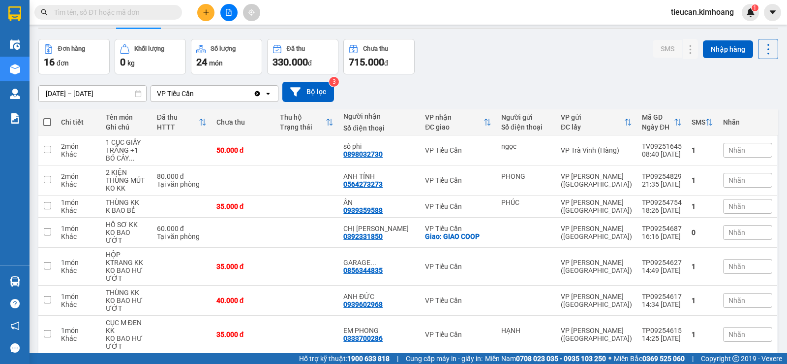
click at [556, 71] on section "Kết quả tìm kiếm ( 0 ) Bộ lọc No Data tieucan.kimhoang 1 Điều hành xe Kho hàng …" at bounding box center [393, 182] width 787 height 364
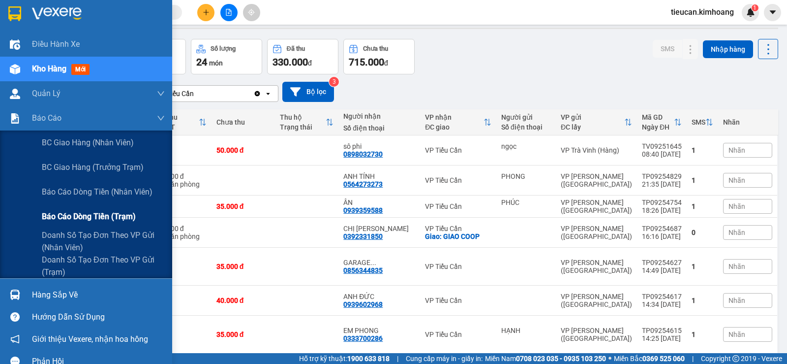
click at [79, 212] on span "Báo cáo dòng tiền (trạm)" at bounding box center [89, 216] width 94 height 12
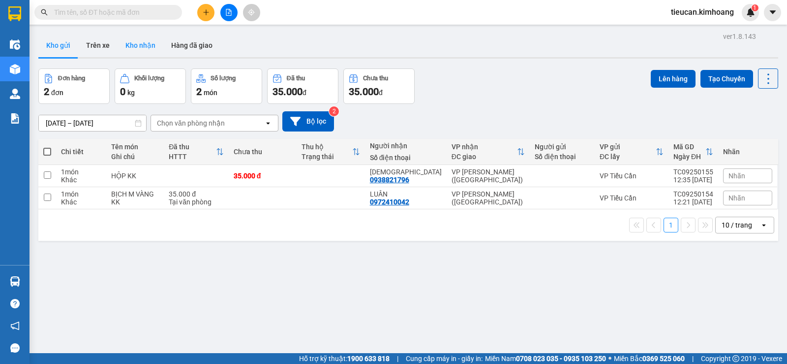
click at [127, 41] on button "Kho nhận" at bounding box center [141, 45] width 46 height 24
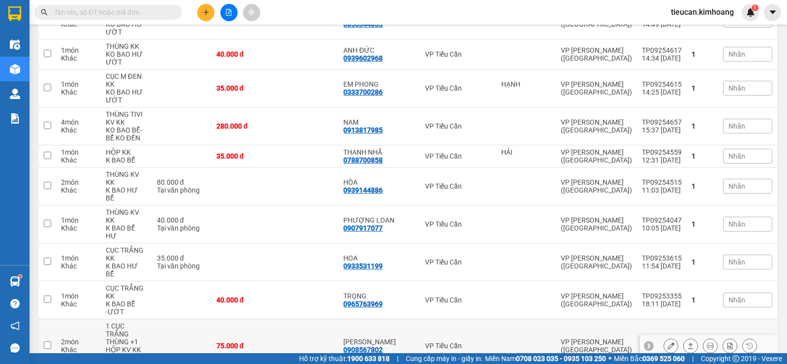
scroll to position [325, 0]
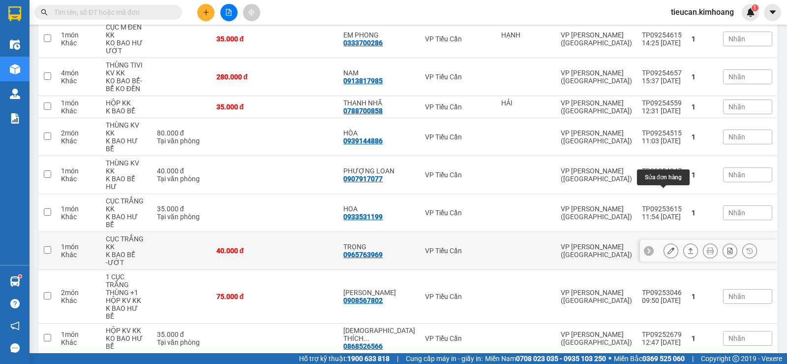
click at [664, 242] on button at bounding box center [671, 250] width 14 height 17
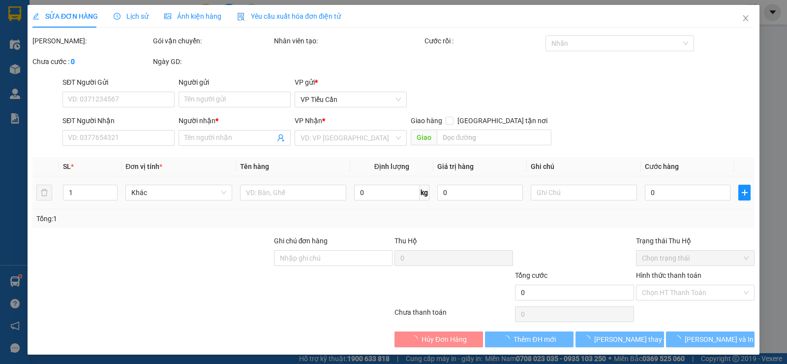
type input "0965763969"
type input "TRỌNG"
type input "40.000"
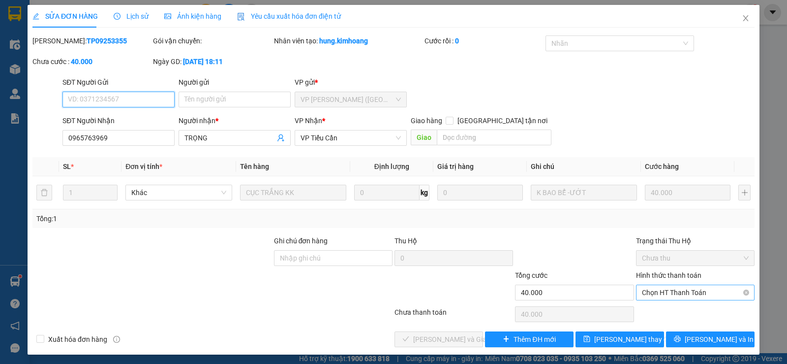
click at [665, 285] on span "Chọn HT Thanh Toán" at bounding box center [695, 292] width 107 height 15
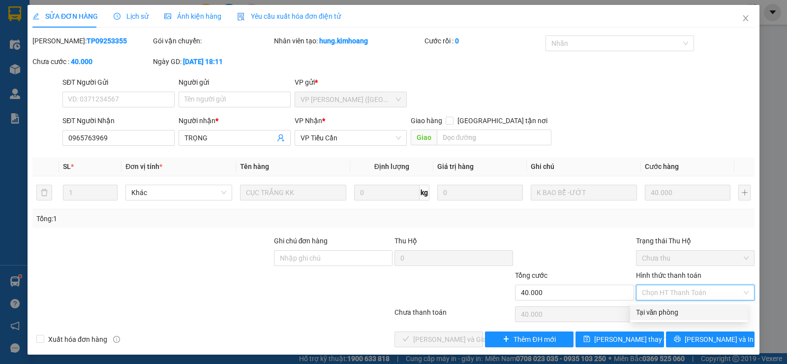
click at [660, 316] on div "Tại văn phòng" at bounding box center [689, 312] width 106 height 11
type input "0"
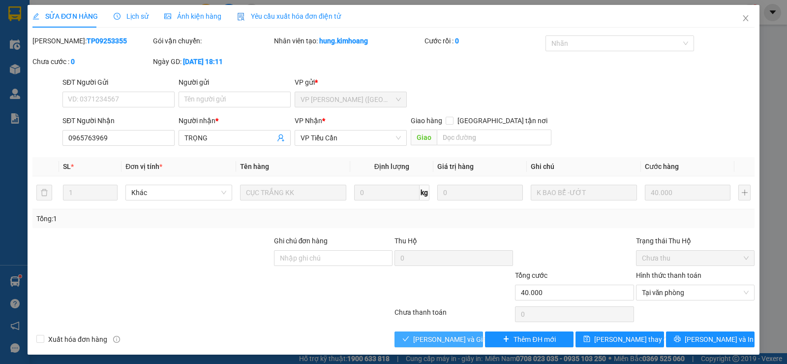
click at [452, 337] on span "Lưu và Giao hàng" at bounding box center [460, 339] width 94 height 11
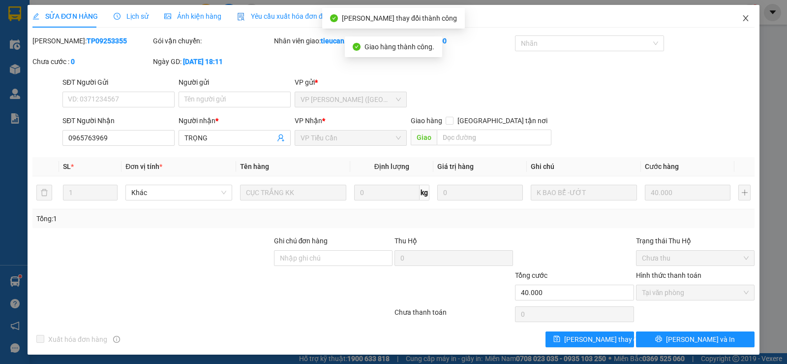
click at [742, 17] on icon "close" at bounding box center [746, 18] width 8 height 8
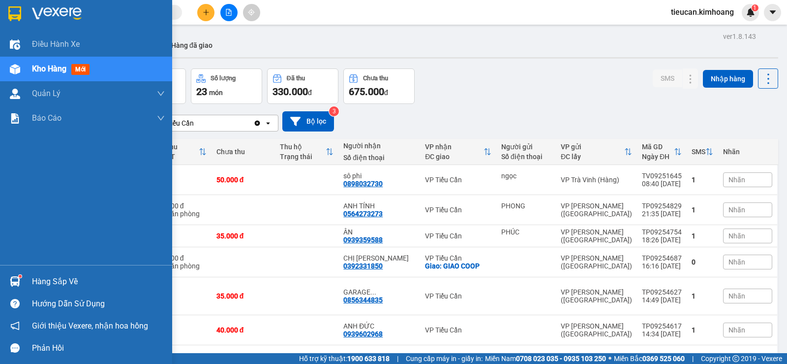
click at [46, 283] on div "Hàng sắp về" at bounding box center [98, 281] width 133 height 15
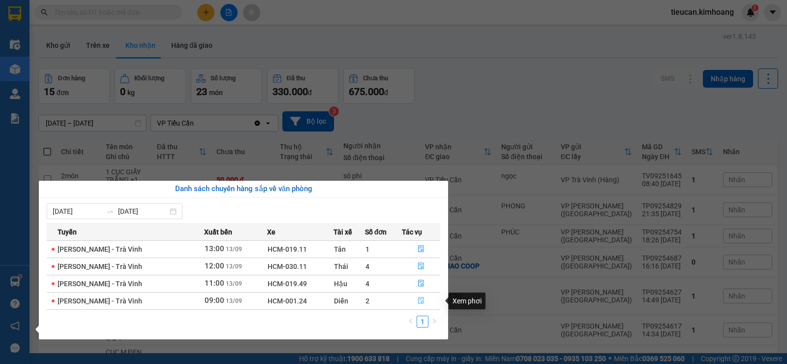
click at [421, 300] on icon "file-done" at bounding box center [421, 300] width 7 height 7
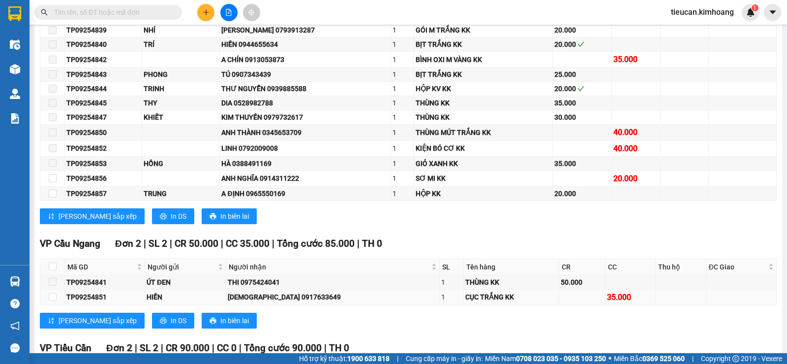
scroll to position [443, 0]
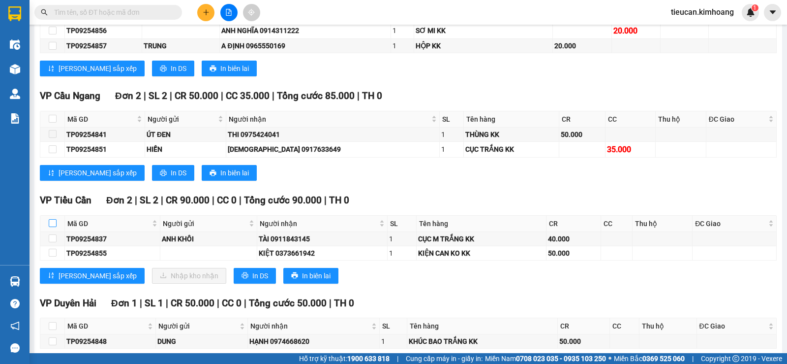
click at [55, 227] on input "checkbox" at bounding box center [53, 223] width 8 height 8
checkbox input "true"
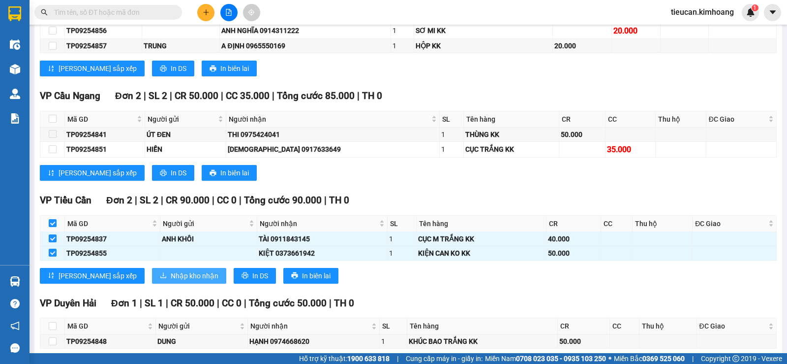
click at [171, 280] on span "Nhập kho nhận" at bounding box center [195, 275] width 48 height 11
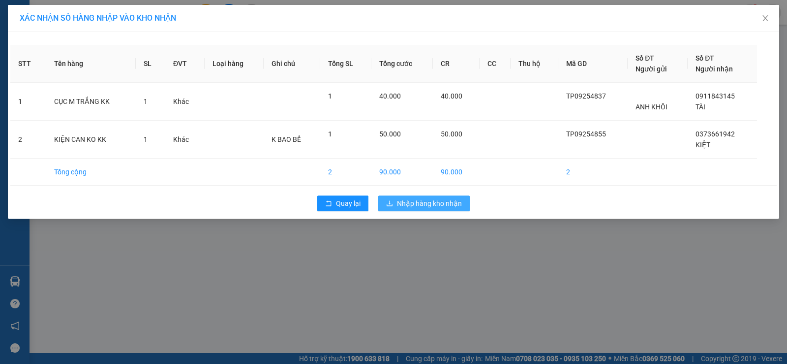
click at [412, 204] on span "Nhập hàng kho nhận" at bounding box center [429, 203] width 65 height 11
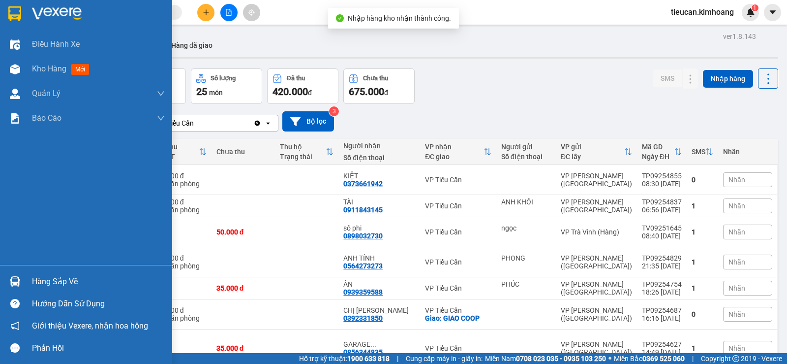
click at [37, 279] on div "Hàng sắp về" at bounding box center [98, 281] width 133 height 15
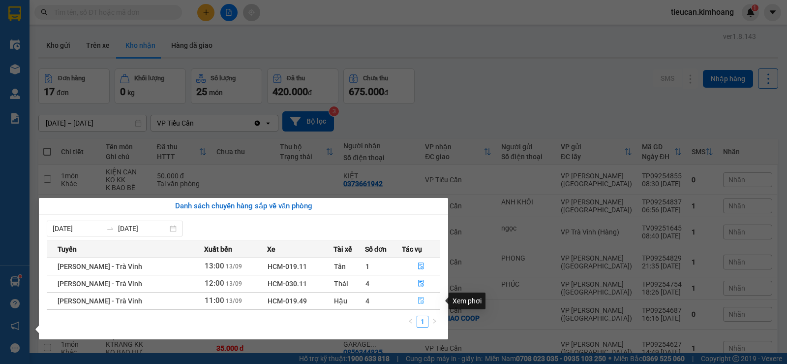
click at [419, 299] on icon "file-done" at bounding box center [421, 300] width 7 height 7
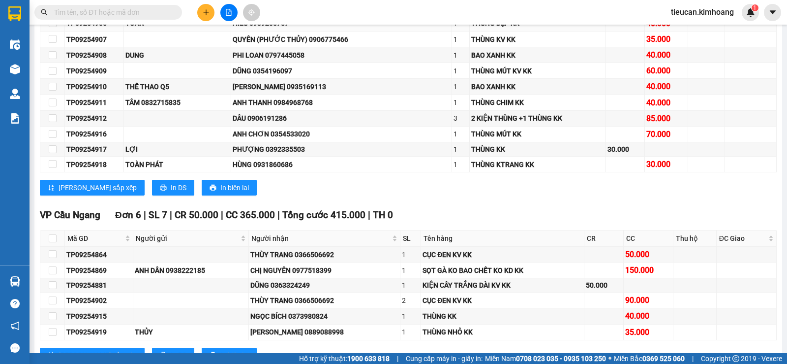
scroll to position [984, 0]
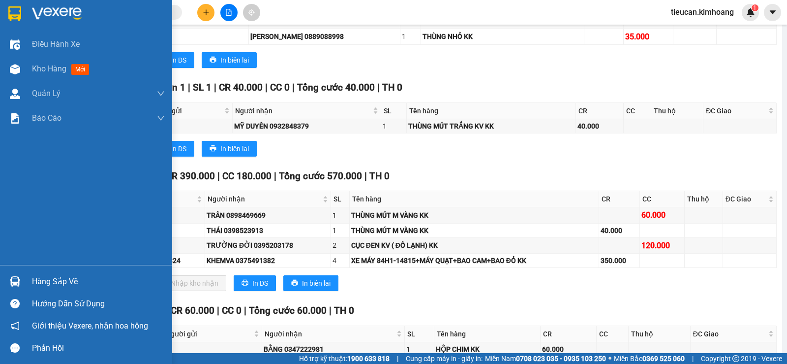
click at [29, 276] on div "Hàng sắp về" at bounding box center [86, 281] width 172 height 22
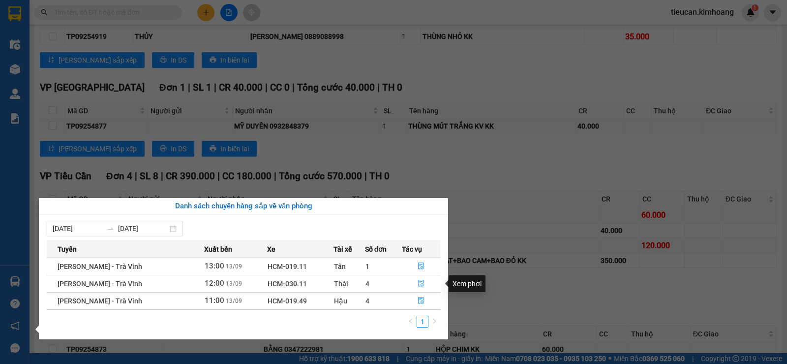
click at [418, 284] on icon "file-done" at bounding box center [421, 283] width 6 height 7
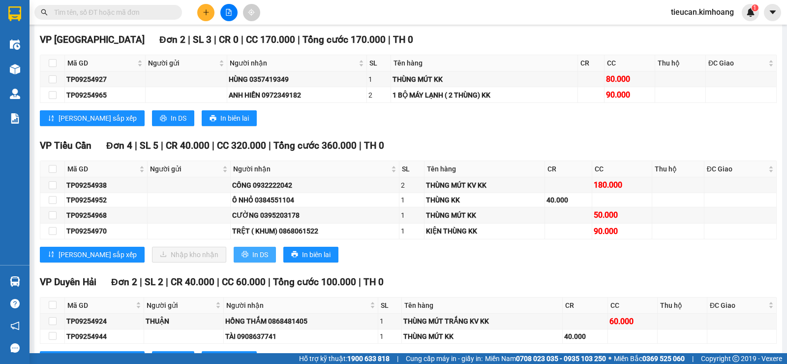
scroll to position [983, 0]
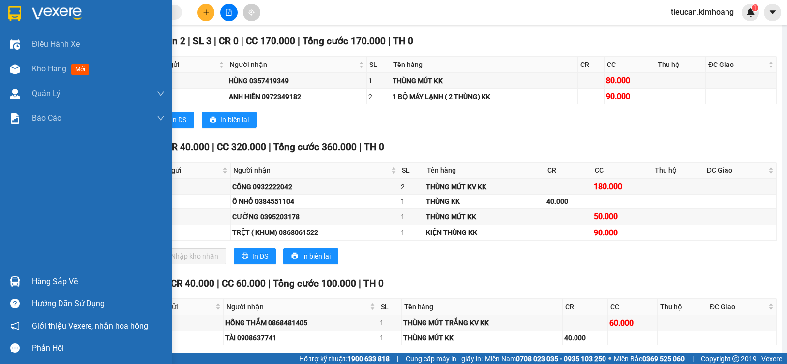
click at [23, 281] on div at bounding box center [14, 281] width 17 height 17
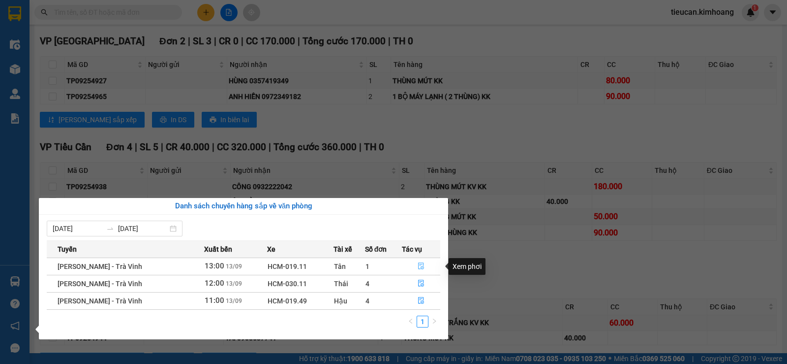
click at [419, 261] on button "button" at bounding box center [421, 266] width 38 height 16
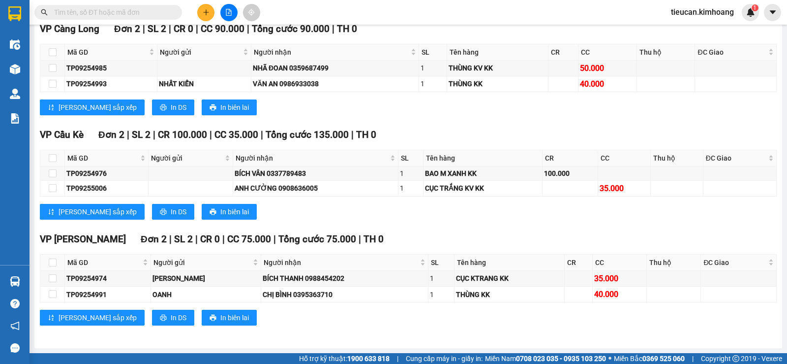
scroll to position [720, 0]
